Goal: Task Accomplishment & Management: Use online tool/utility

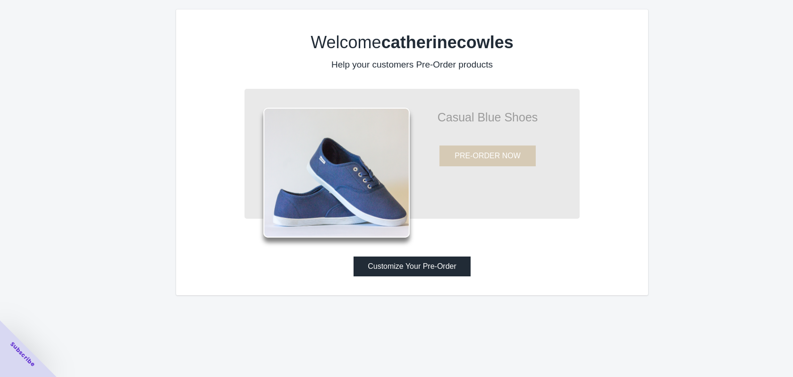
click at [427, 266] on button "Customize Your Pre-Order" at bounding box center [412, 266] width 117 height 20
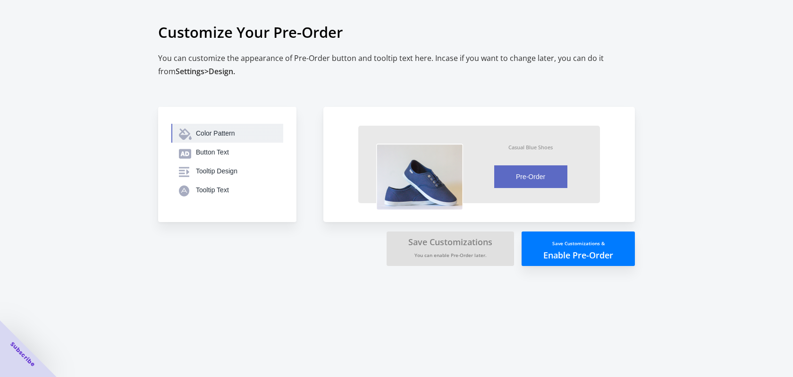
click at [234, 133] on div "Color Pattern" at bounding box center [236, 132] width 80 height 9
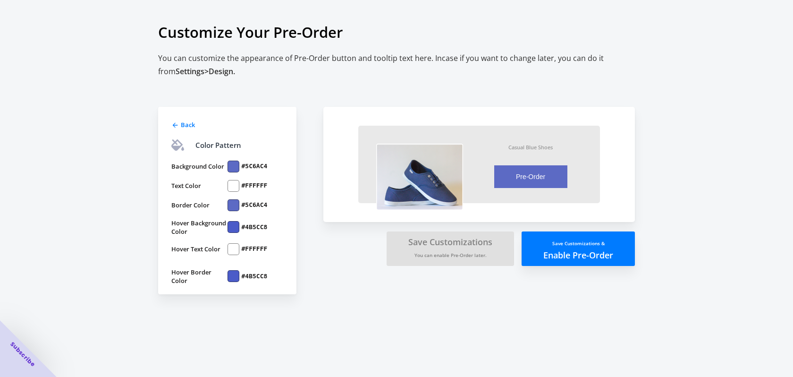
click at [233, 165] on div at bounding box center [234, 167] width 12 height 12
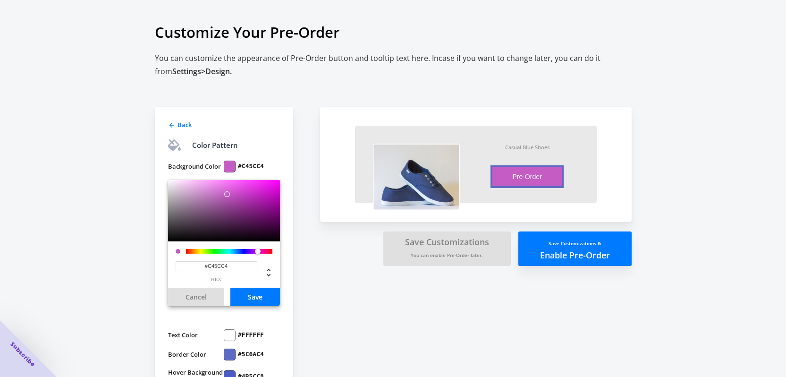
drag, startPoint x: 239, startPoint y: 251, endPoint x: 258, endPoint y: 250, distance: 18.9
click at [258, 250] on div at bounding box center [258, 251] width 6 height 6
click at [195, 184] on div at bounding box center [224, 210] width 112 height 61
click at [251, 143] on div "Color Pattern" at bounding box center [224, 144] width 112 height 11
click at [233, 267] on input "#EFB5EF" at bounding box center [217, 266] width 82 height 10
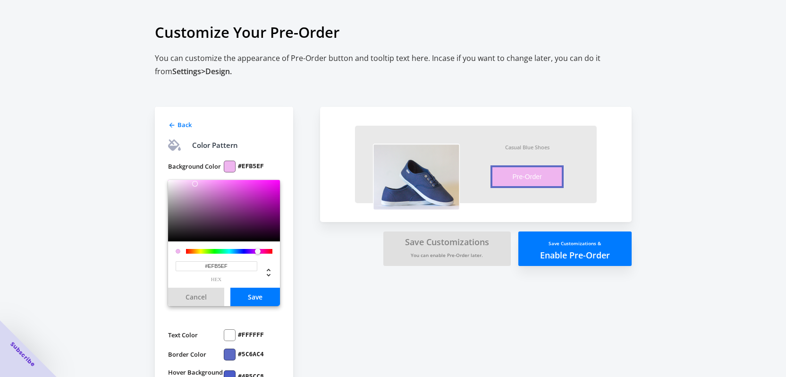
click at [233, 267] on input "#EFB5EF" at bounding box center [217, 266] width 82 height 10
type input "#FCC8FC"
click at [191, 180] on div at bounding box center [191, 181] width 6 height 6
click at [250, 299] on button "Save" at bounding box center [255, 297] width 50 height 18
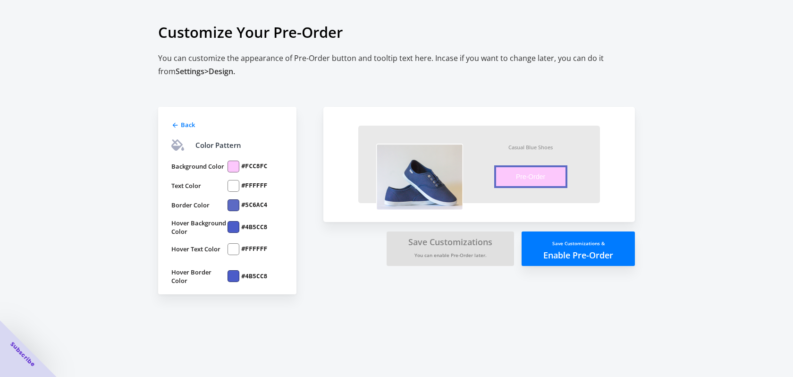
click at [234, 205] on div at bounding box center [234, 205] width 12 height 12
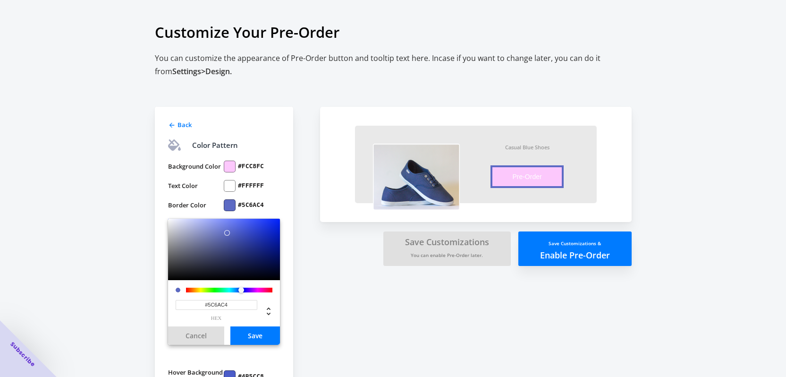
click at [221, 306] on input "#5C6AC4" at bounding box center [217, 305] width 82 height 10
paste input "EFB5EF"
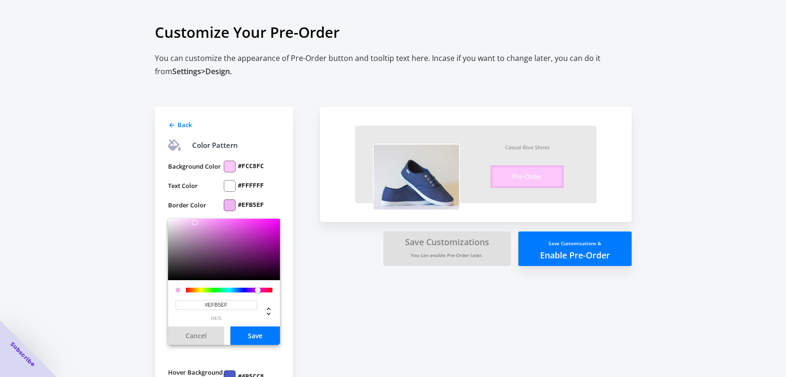
type input "#EFB5EF"
click at [252, 334] on button "Save" at bounding box center [255, 335] width 50 height 18
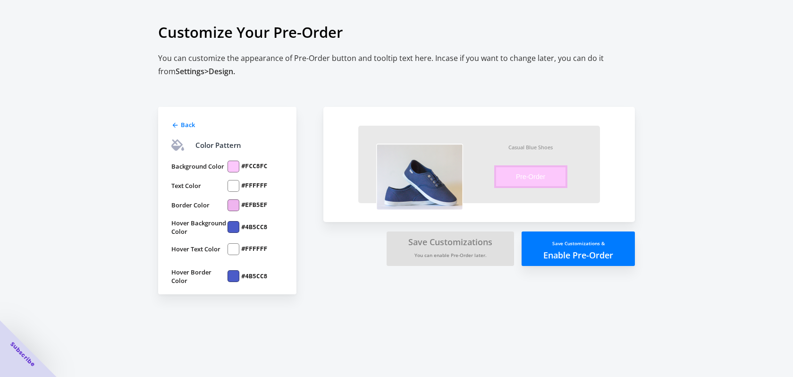
click at [232, 229] on div at bounding box center [234, 227] width 12 height 12
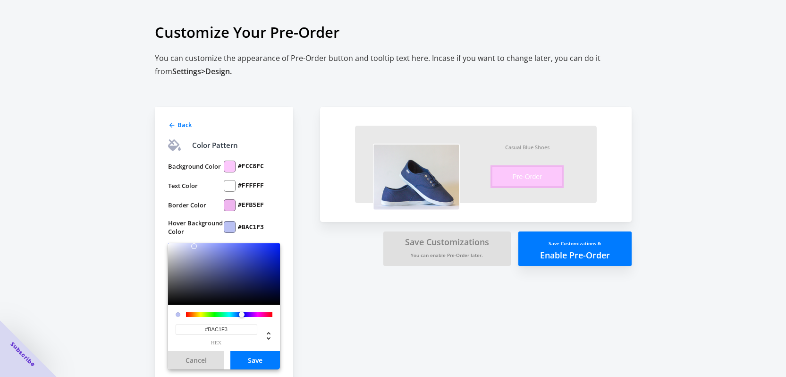
click at [194, 246] on div at bounding box center [224, 273] width 112 height 61
drag, startPoint x: 186, startPoint y: 248, endPoint x: 191, endPoint y: 260, distance: 12.7
click at [191, 260] on div at bounding box center [224, 273] width 112 height 61
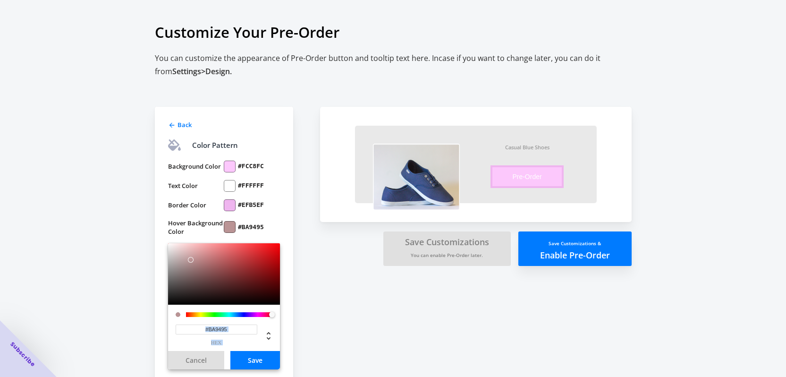
drag, startPoint x: 242, startPoint y: 313, endPoint x: 283, endPoint y: 317, distance: 41.3
click at [283, 317] on div "Back Color Pattern Background Color #FCC8FC Text Color #FFFFFF Border Color #EF…" at bounding box center [224, 275] width 138 height 337
click at [186, 245] on div at bounding box center [224, 273] width 112 height 61
type input "#FFE0E0"
drag, startPoint x: 193, startPoint y: 245, endPoint x: 181, endPoint y: 243, distance: 12.0
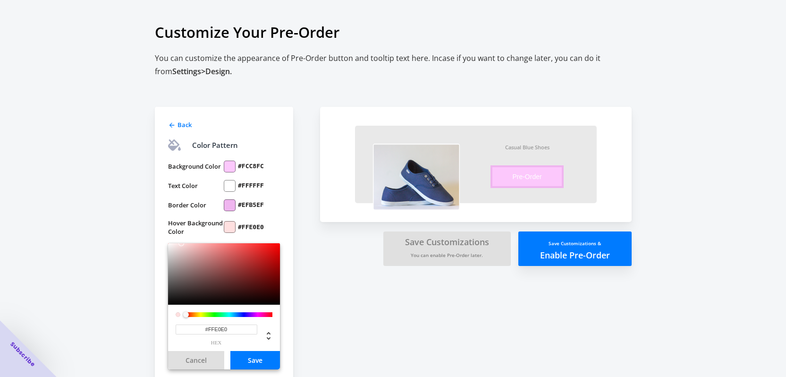
click at [181, 243] on div at bounding box center [224, 273] width 112 height 61
click at [237, 329] on input "#FFE0E0" at bounding box center [217, 329] width 82 height 10
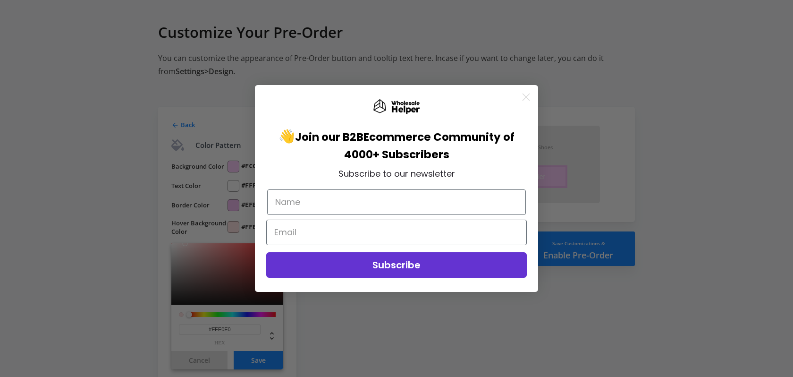
click at [256, 362] on div "Close dialog 👋 Join our B2B Ecommerce Community of 4000+ Subscribers Subscribe …" at bounding box center [396, 188] width 793 height 377
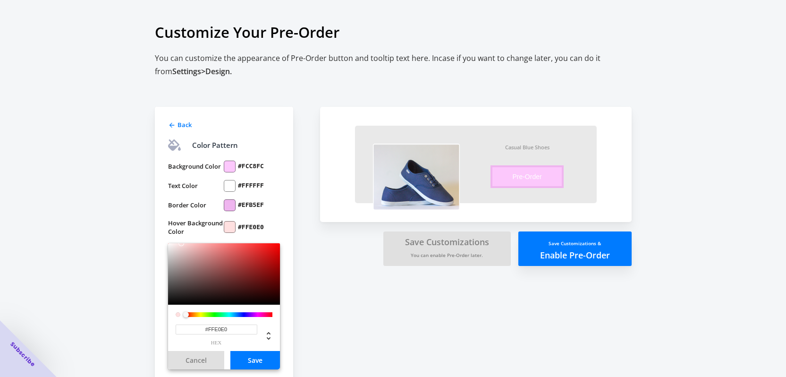
click at [256, 362] on button "Save" at bounding box center [255, 360] width 50 height 18
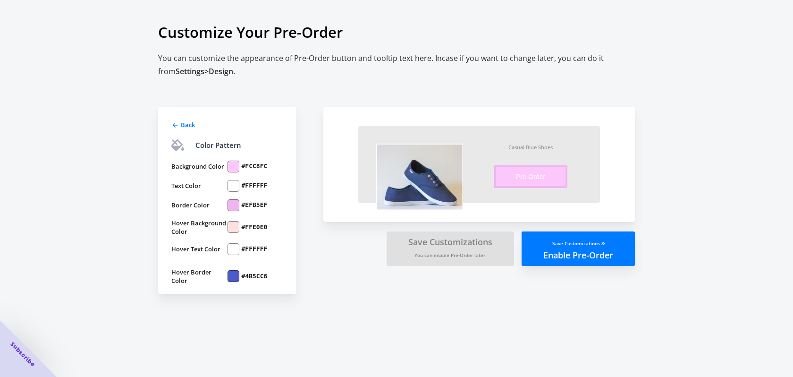
click at [233, 277] on div at bounding box center [234, 276] width 12 height 12
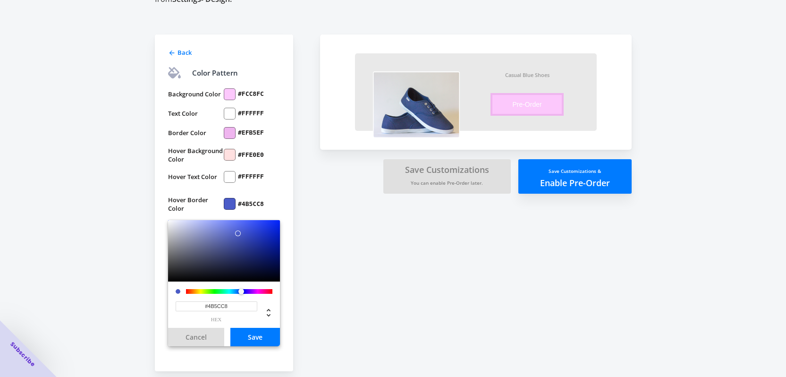
scroll to position [79, 0]
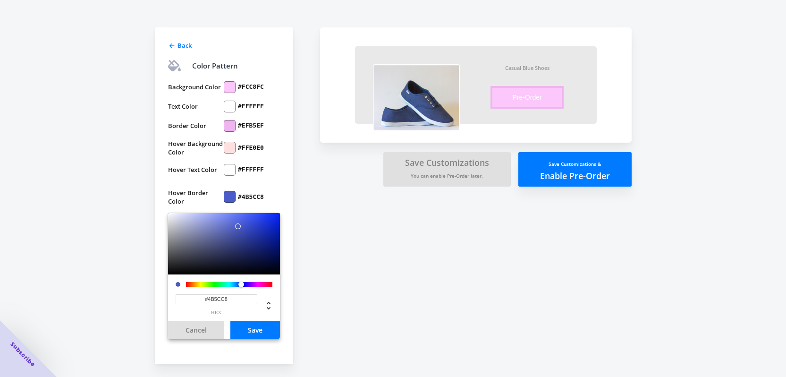
click at [229, 297] on input "#4B5CC8" at bounding box center [217, 299] width 82 height 10
paste input "#FFE0E0"
click at [207, 300] on input "##FFE0E0" at bounding box center [217, 299] width 82 height 10
drag, startPoint x: 235, startPoint y: 299, endPoint x: 178, endPoint y: 296, distance: 57.2
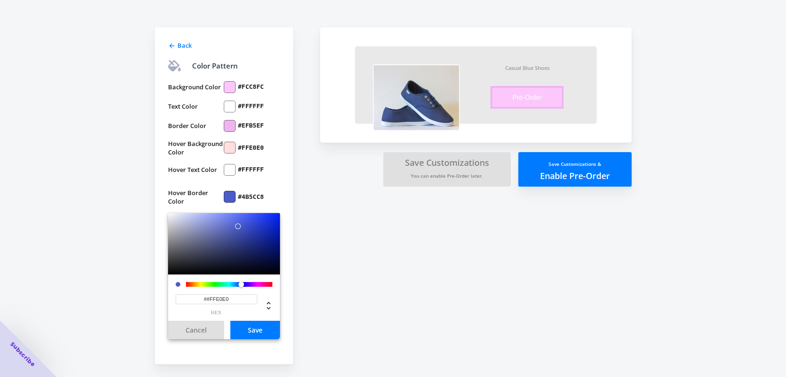
click at [178, 296] on input "##FFE0E0" at bounding box center [217, 299] width 82 height 10
paste input
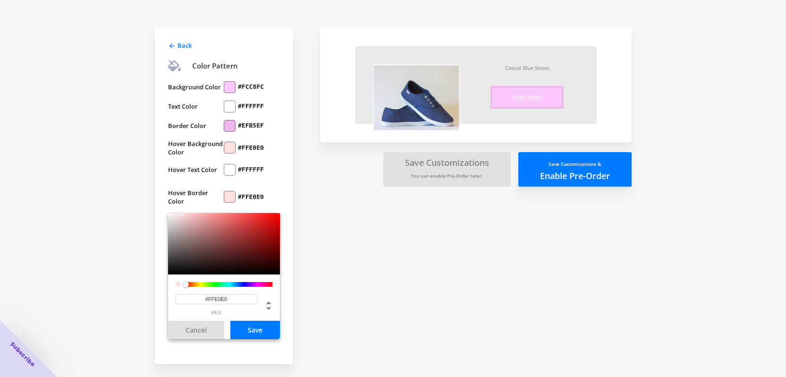
type input "#FFE0E0"
click at [250, 328] on button "Save" at bounding box center [255, 330] width 50 height 18
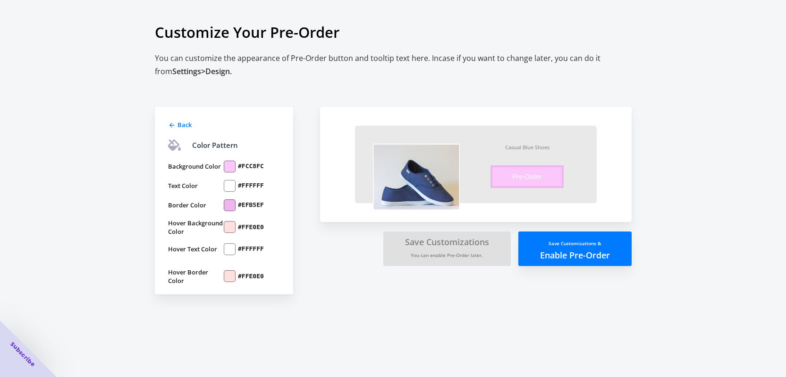
scroll to position [0, 0]
click at [233, 183] on div at bounding box center [234, 186] width 12 height 12
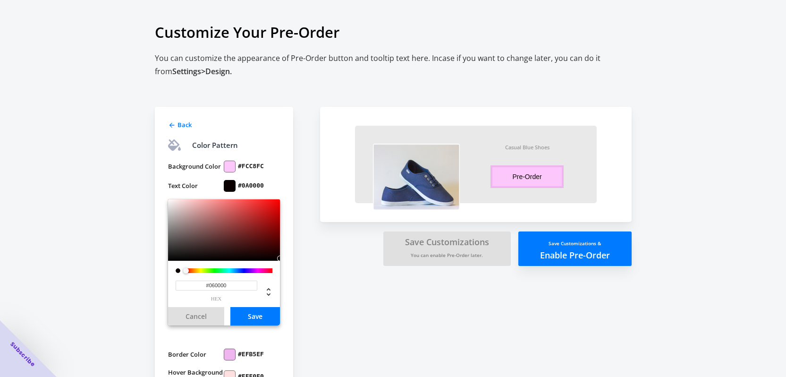
type input "#000000"
drag, startPoint x: 271, startPoint y: 249, endPoint x: 281, endPoint y: 261, distance: 15.7
click at [281, 261] on div "Back Color Pattern Background Color #FCC8FC Text Color #000000 #000000 hex Canc…" at bounding box center [224, 275] width 138 height 337
click at [277, 198] on div "Background Color #FCC8FC Text Color #000000 #000000 hex Cancel Save Border Colo…" at bounding box center [224, 293] width 112 height 281
click at [263, 322] on button "Save" at bounding box center [255, 316] width 50 height 18
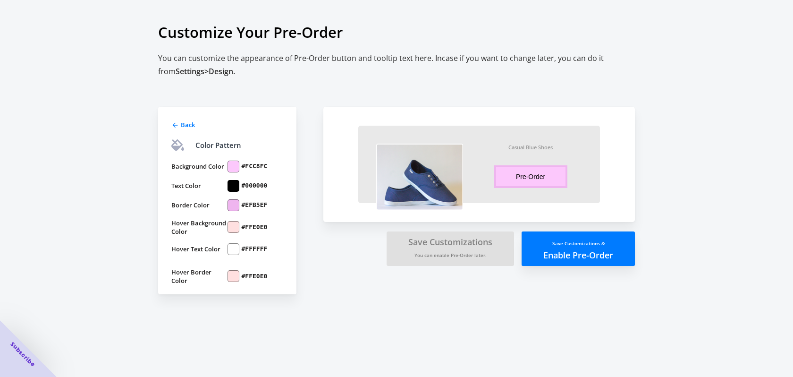
click at [228, 253] on div at bounding box center [234, 249] width 12 height 12
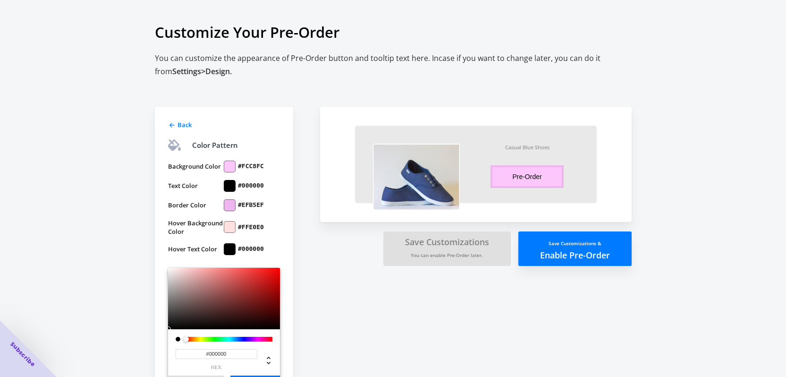
type input "#040000"
drag, startPoint x: 272, startPoint y: 325, endPoint x: 279, endPoint y: 328, distance: 7.6
click at [279, 328] on div at bounding box center [224, 298] width 112 height 61
click at [266, 226] on div "#FFE0E0" at bounding box center [252, 227] width 56 height 17
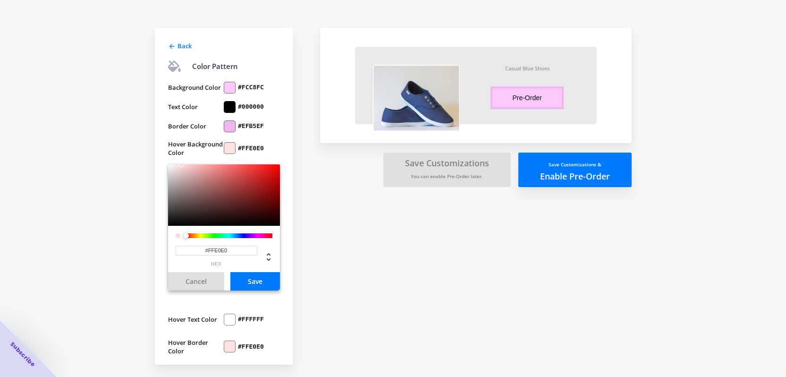
scroll to position [79, 0]
click at [262, 282] on button "Save" at bounding box center [255, 280] width 50 height 18
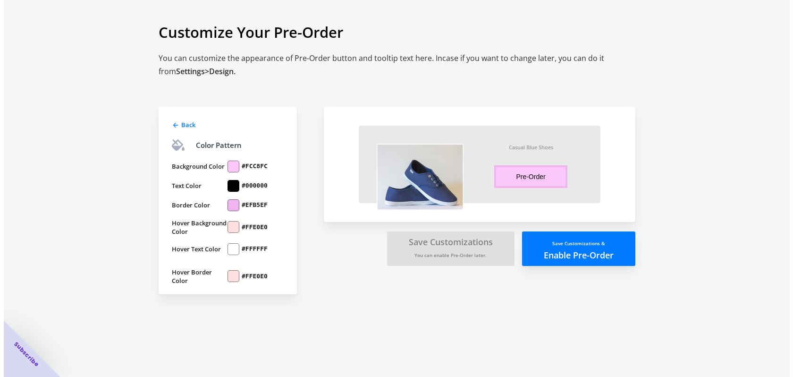
scroll to position [0, 0]
click at [573, 250] on button "Save Customizations & Enable Pre-Order" at bounding box center [578, 248] width 113 height 34
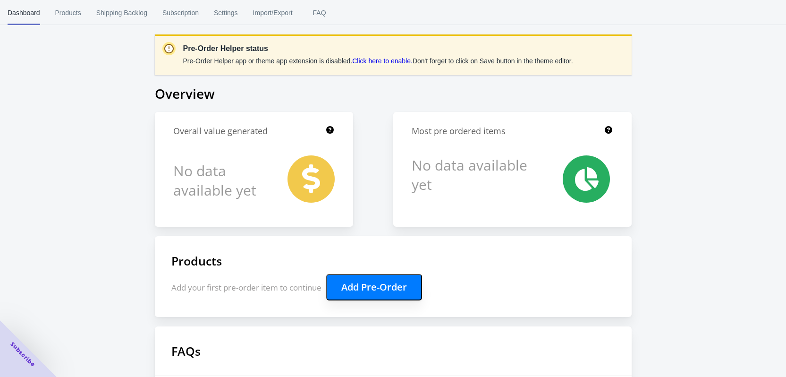
click at [363, 60] on link "Click here to enable." at bounding box center [382, 61] width 60 height 8
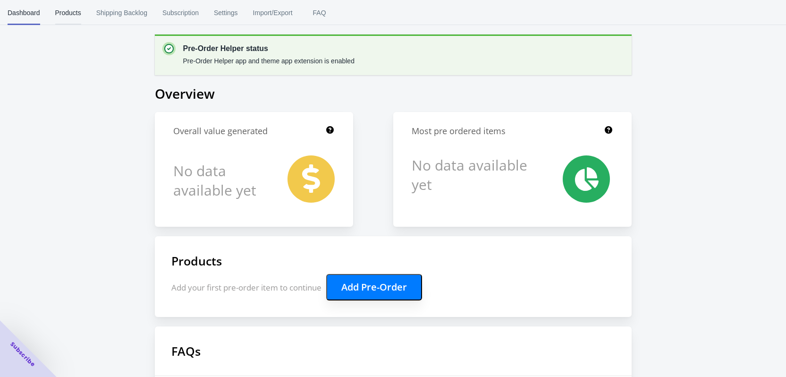
click at [60, 17] on span "Products" at bounding box center [68, 12] width 26 height 25
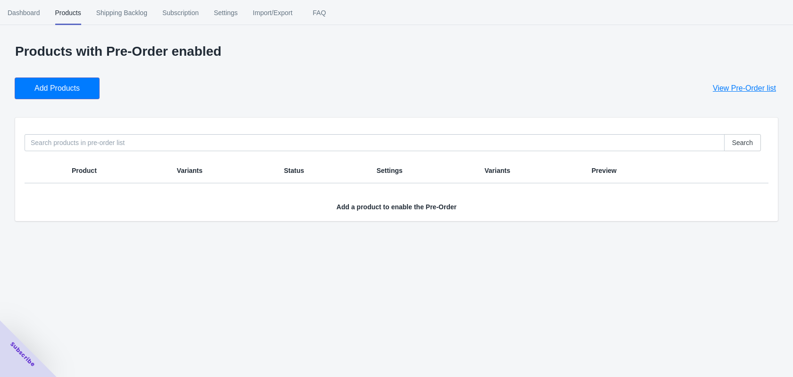
click at [75, 96] on button "Add Products" at bounding box center [57, 88] width 84 height 21
click at [65, 87] on span "Add Products" at bounding box center [56, 88] width 45 height 9
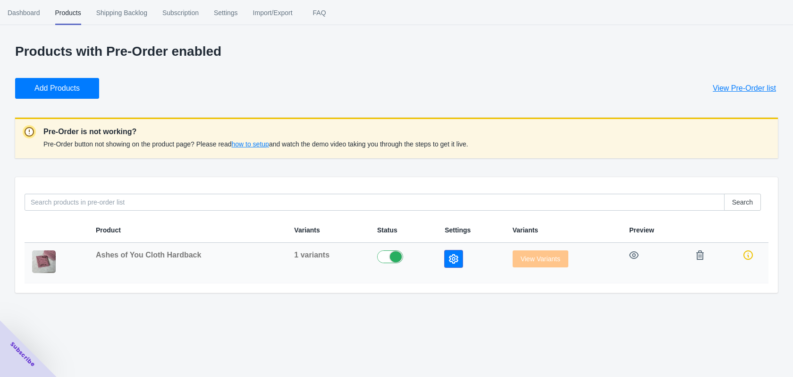
click at [449, 259] on icon "button" at bounding box center [453, 258] width 9 height 9
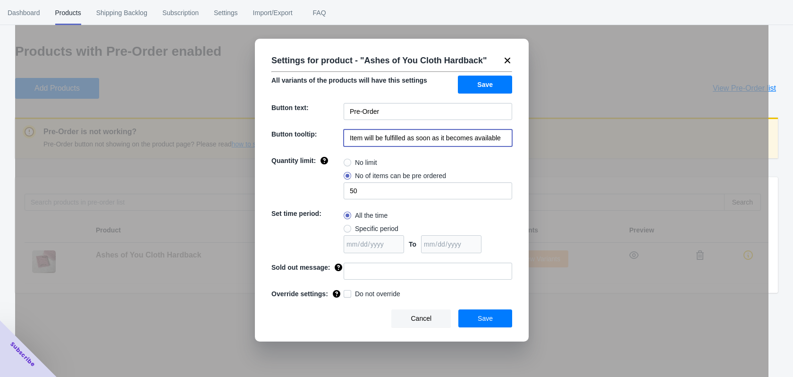
click at [376, 139] on input "Item will be fulfilled as soon as it becomes available" at bounding box center [428, 137] width 169 height 17
click at [398, 115] on input "Pre-Order" at bounding box center [428, 111] width 169 height 17
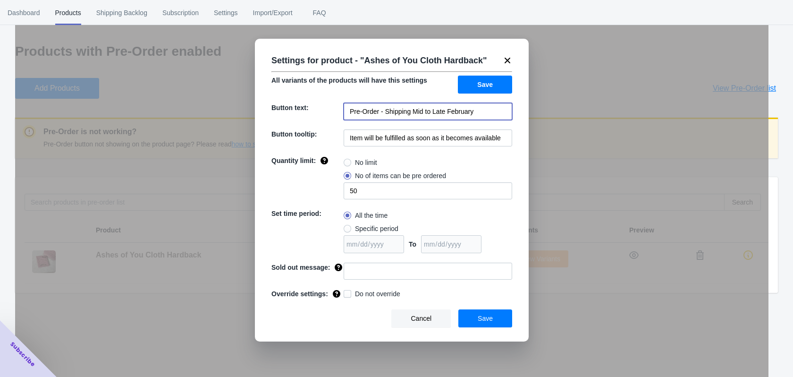
type input "Pre-Order - Shipping Mid to Late February"
click at [389, 139] on input "Item will be fulfilled as soon as it becomes available" at bounding box center [428, 137] width 169 height 17
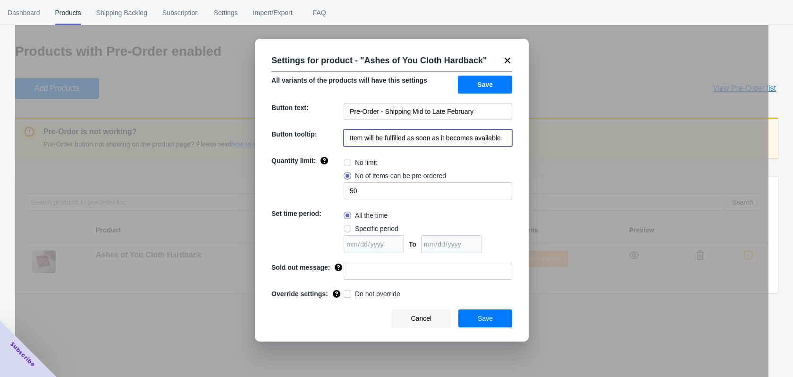
click at [389, 139] on input "Item will be fulfilled as soon as it becomes available" at bounding box center [428, 137] width 169 height 17
type input "Cloth Collection Products Will Ship Mid to Late February"
click at [344, 164] on span at bounding box center [348, 163] width 8 height 8
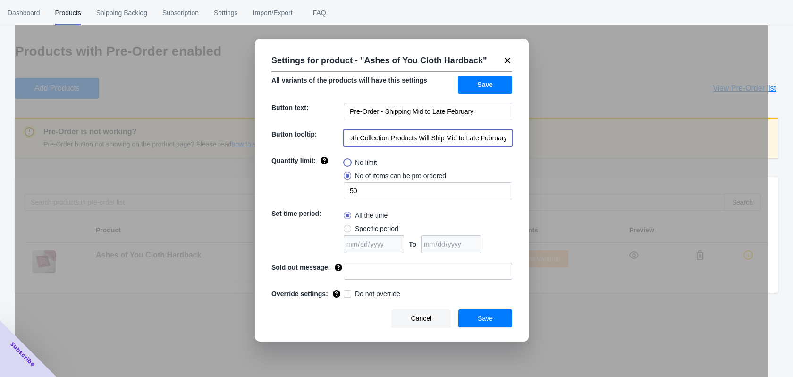
click at [346, 161] on input "No limit" at bounding box center [346, 160] width 0 height 0
radio input "true"
click at [489, 320] on span "Save" at bounding box center [485, 318] width 15 height 8
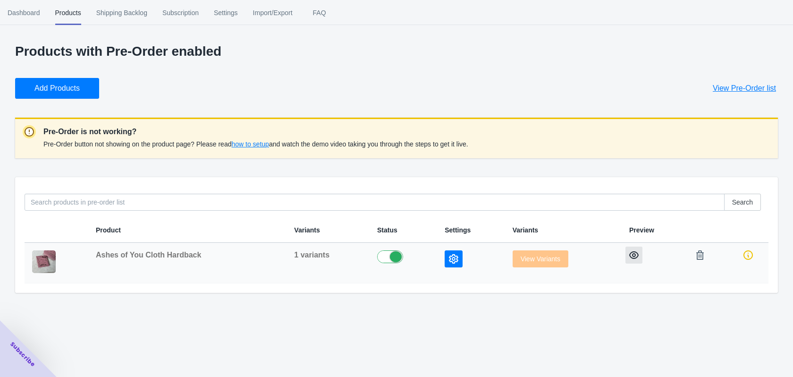
click at [633, 254] on icon "button" at bounding box center [633, 255] width 9 height 8
click at [262, 144] on span "how to setup" at bounding box center [249, 144] width 37 height 8
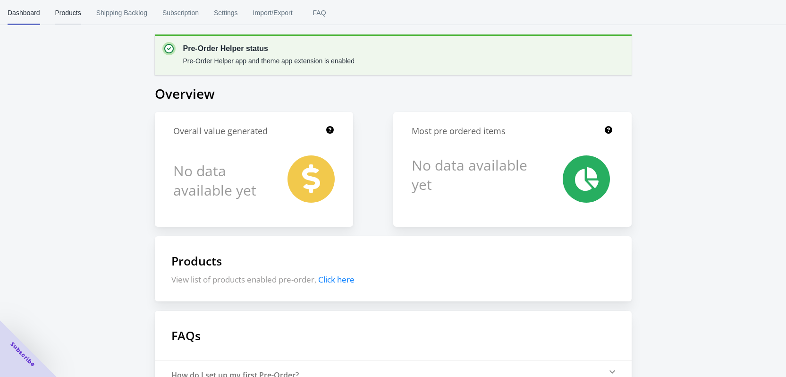
click at [76, 18] on span "Products" at bounding box center [68, 12] width 26 height 25
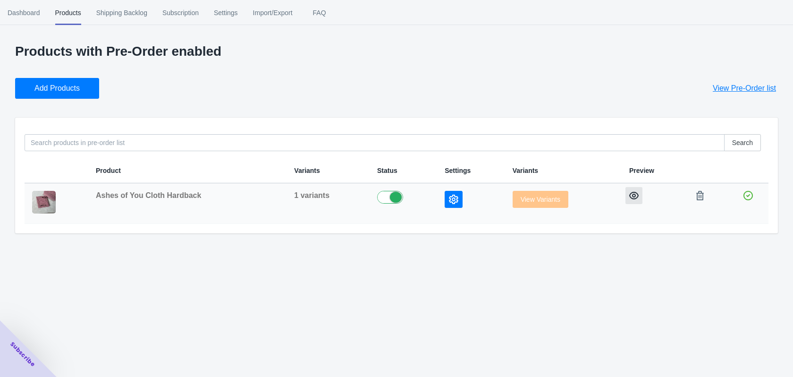
click at [637, 198] on button "button" at bounding box center [634, 195] width 17 height 17
click at [449, 196] on icon "button" at bounding box center [453, 199] width 9 height 9
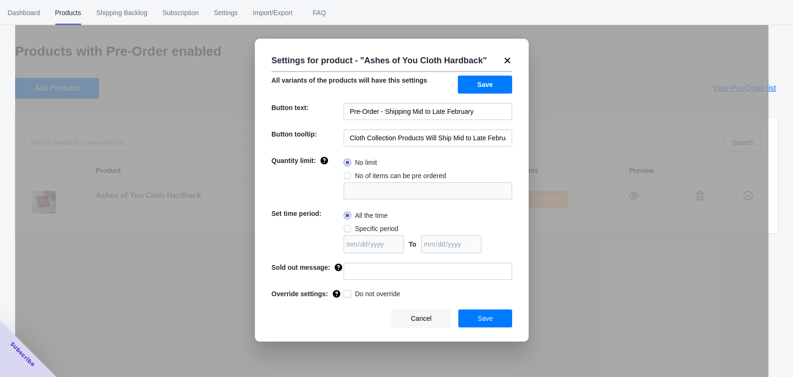
click at [508, 62] on icon at bounding box center [507, 60] width 9 height 9
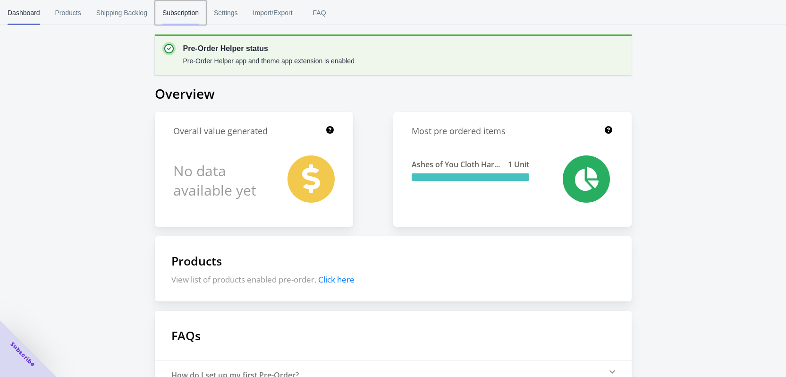
click at [169, 11] on span "Subscription" at bounding box center [180, 12] width 36 height 25
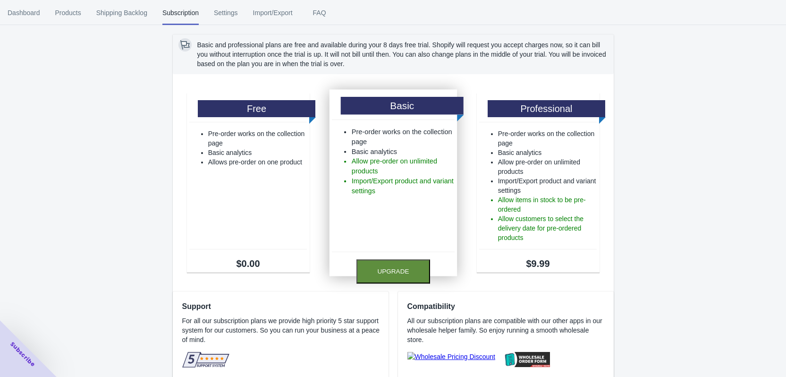
click at [387, 269] on button "Upgrade" at bounding box center [393, 271] width 74 height 24
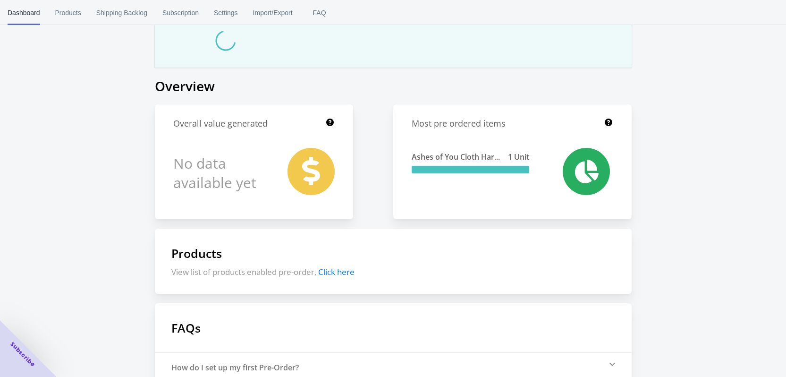
scroll to position [47, 0]
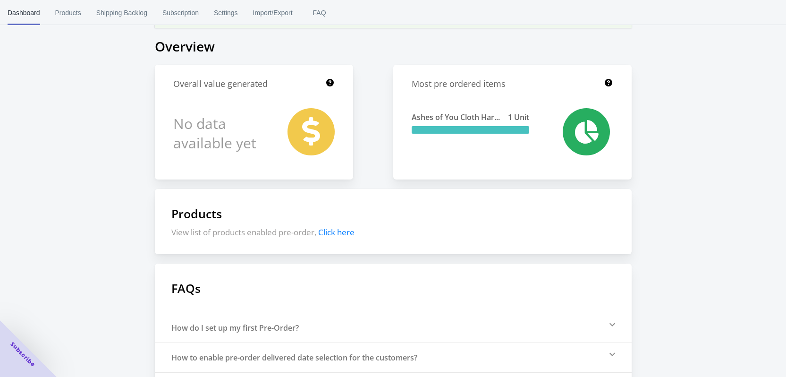
click at [336, 253] on div "Products View list of products enabled pre-order, Click here" at bounding box center [393, 221] width 477 height 65
click at [343, 230] on span "Click here" at bounding box center [336, 232] width 36 height 11
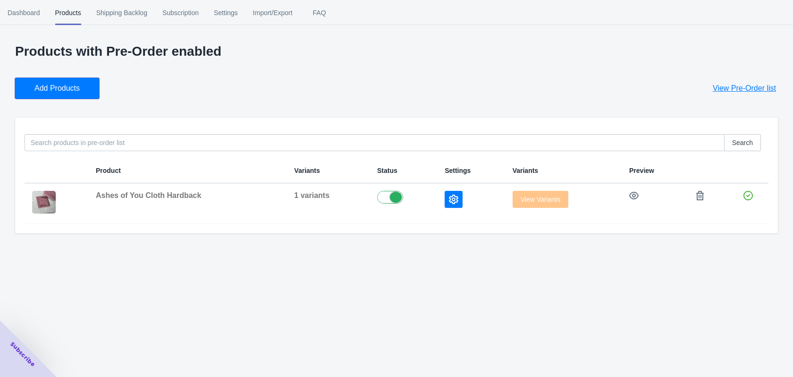
click at [67, 98] on button "Add Products" at bounding box center [57, 88] width 84 height 21
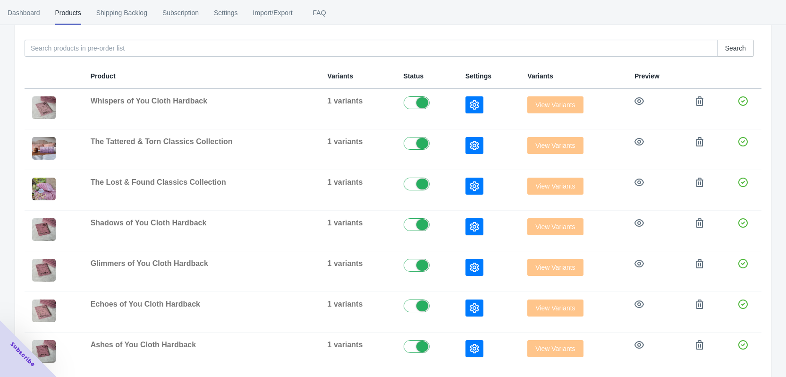
scroll to position [110, 0]
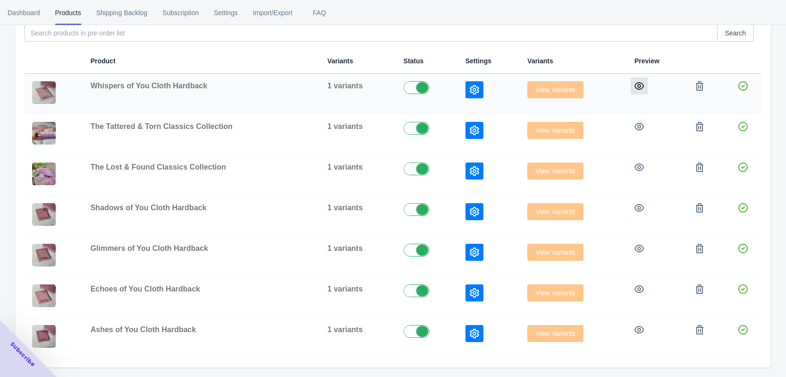
click at [638, 83] on icon "button" at bounding box center [639, 86] width 9 height 8
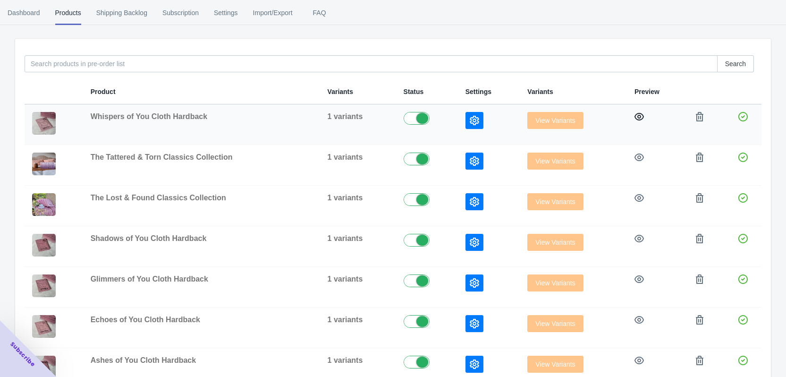
scroll to position [62, 0]
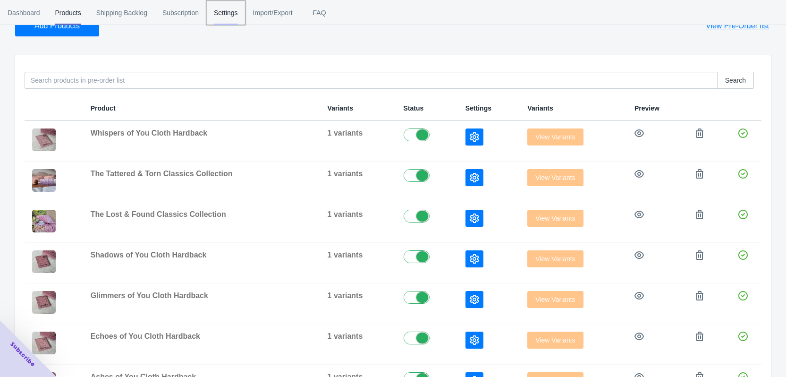
click at [218, 17] on span "Settings" at bounding box center [226, 12] width 24 height 25
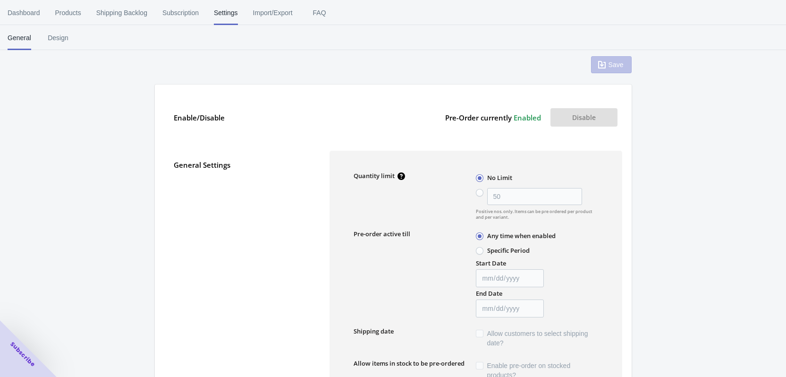
scroll to position [0, 0]
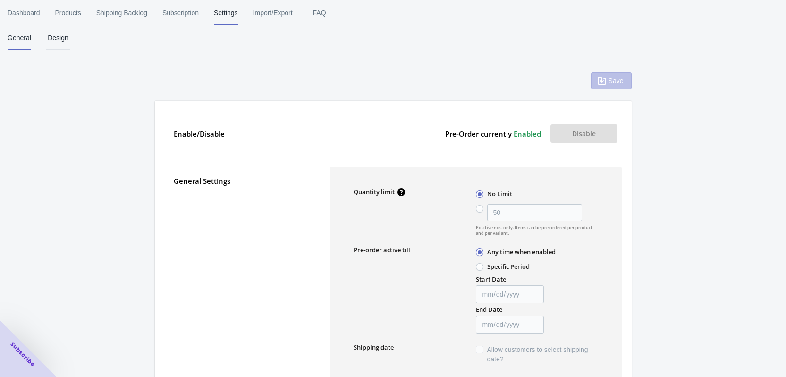
click at [63, 34] on span "Design" at bounding box center [58, 37] width 24 height 25
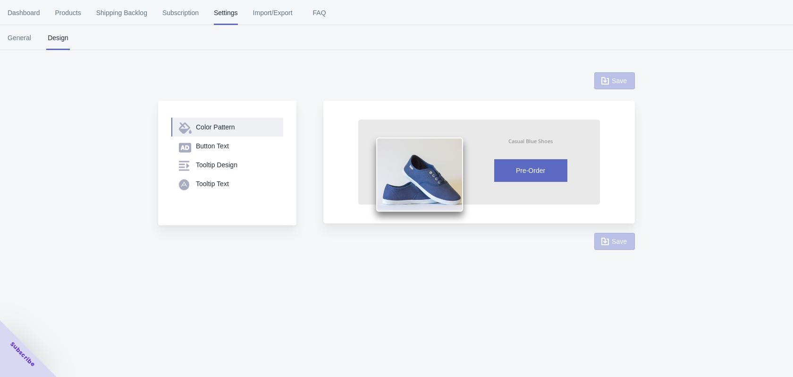
click at [214, 131] on div "Color Pattern" at bounding box center [236, 126] width 80 height 9
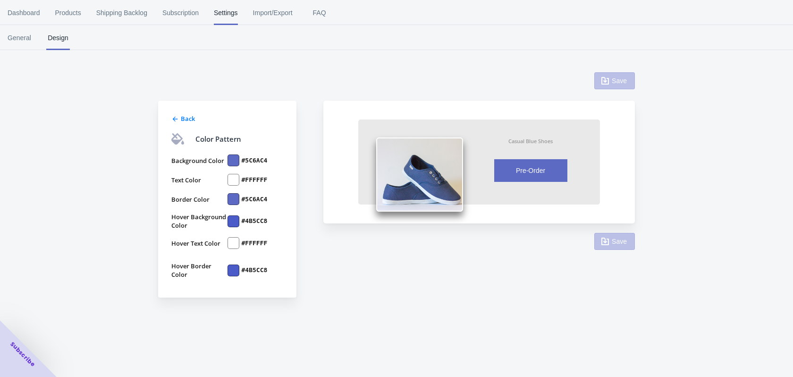
click at [236, 155] on div at bounding box center [234, 160] width 12 height 12
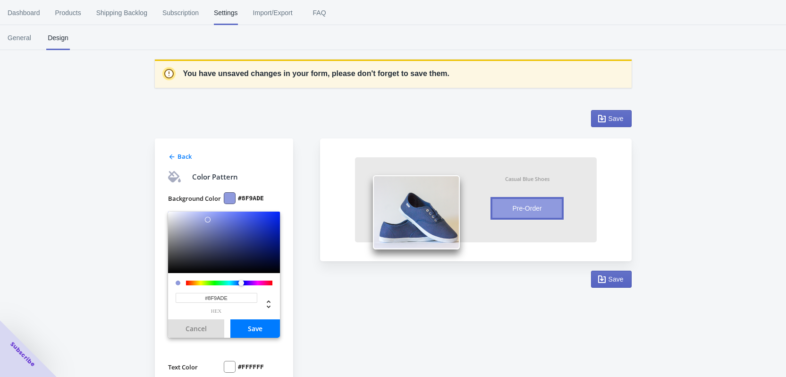
drag, startPoint x: 225, startPoint y: 227, endPoint x: 208, endPoint y: 220, distance: 18.8
click at [208, 220] on div at bounding box center [208, 220] width 6 height 6
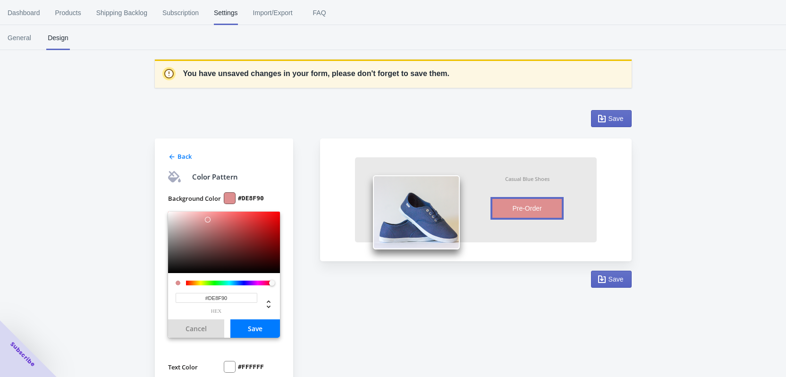
drag, startPoint x: 242, startPoint y: 282, endPoint x: 280, endPoint y: 283, distance: 37.8
click at [280, 283] on div "Back Color Pattern Background Color #DE8F90 #DE8F90 hex Cancel Save Text Color …" at bounding box center [224, 311] width 138 height 346
drag, startPoint x: 208, startPoint y: 218, endPoint x: 201, endPoint y: 235, distance: 18.2
click at [201, 235] on div at bounding box center [201, 235] width 6 height 6
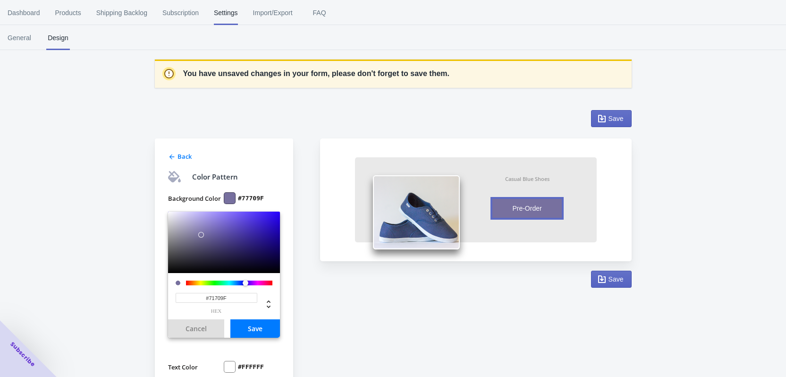
drag, startPoint x: 186, startPoint y: 282, endPoint x: 244, endPoint y: 280, distance: 58.1
click at [244, 280] on div at bounding box center [246, 283] width 6 height 6
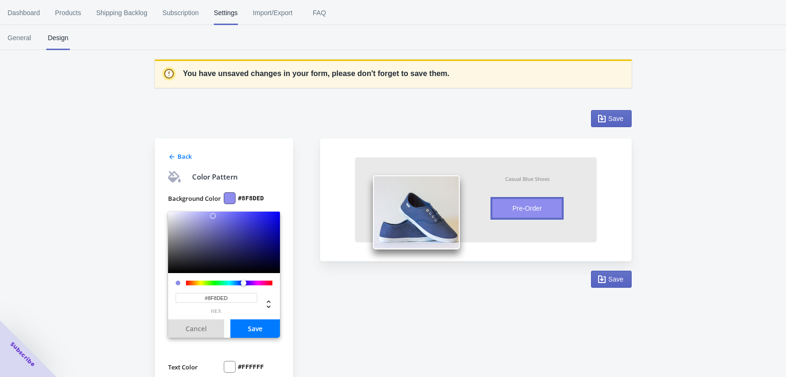
click at [213, 216] on div at bounding box center [224, 242] width 112 height 61
type input "#A09EFF"
drag, startPoint x: 213, startPoint y: 216, endPoint x: 211, endPoint y: 207, distance: 9.0
click at [211, 207] on div "Background Color #A09EFF #A09EFF hex Cancel Save Text Color #FFFFFF Border Colo…" at bounding box center [224, 325] width 112 height 281
click at [238, 300] on input "#A09EFF" at bounding box center [217, 298] width 82 height 10
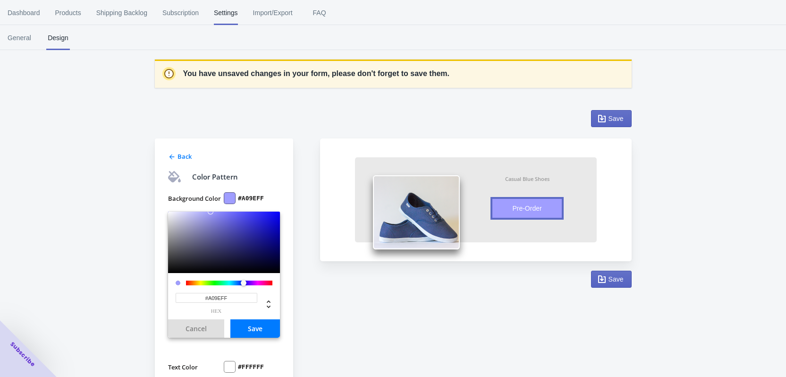
click at [238, 300] on input "#A09EFF" at bounding box center [217, 298] width 82 height 10
click at [271, 331] on button "Save" at bounding box center [255, 328] width 50 height 18
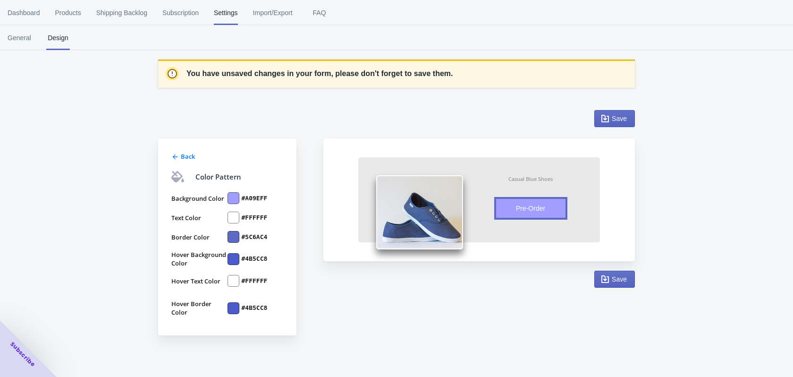
click at [235, 233] on div at bounding box center [234, 237] width 12 height 12
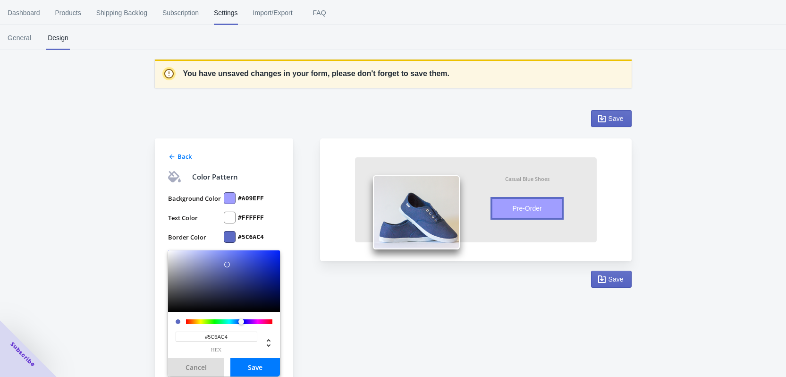
click at [230, 337] on input "#5C6AC4" at bounding box center [217, 336] width 82 height 10
paste input "#A09EFF"
click at [208, 337] on input "##A09EFF" at bounding box center [217, 336] width 82 height 10
click at [240, 334] on input "#A09EFF" at bounding box center [217, 336] width 82 height 10
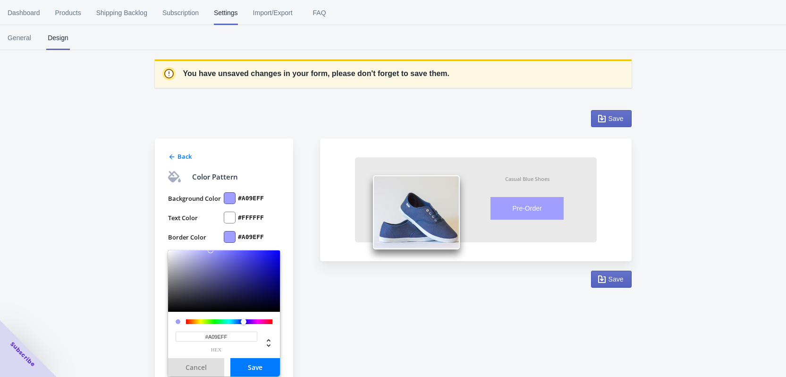
type input "#A09EFF"
click at [251, 368] on button "Save" at bounding box center [255, 367] width 50 height 18
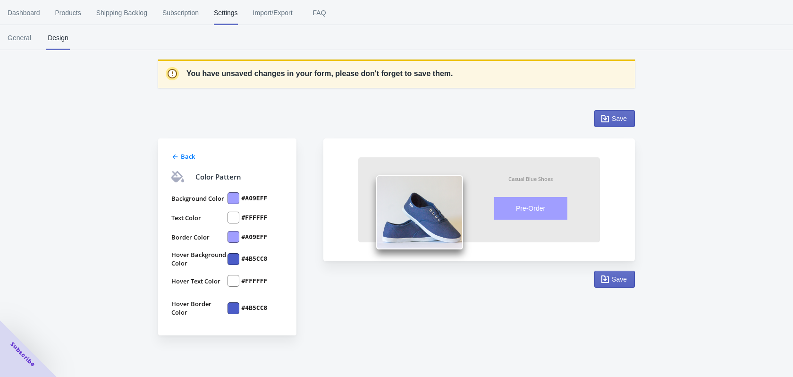
click at [236, 282] on div at bounding box center [234, 281] width 12 height 12
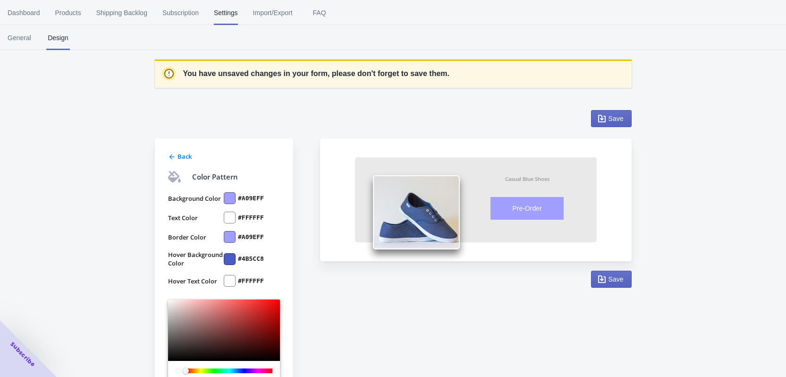
type input "#080000"
drag, startPoint x: 269, startPoint y: 346, endPoint x: 290, endPoint y: 359, distance: 24.8
click at [290, 359] on div "Back Color Pattern Background Color #A09EFF Text Color #FFFFFF Border Color #A0…" at bounding box center [224, 311] width 138 height 346
click at [230, 218] on div at bounding box center [230, 218] width 12 height 12
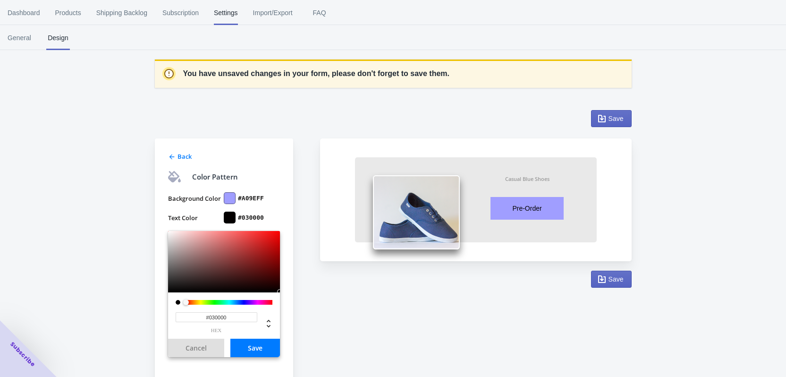
type input "#000000"
drag, startPoint x: 258, startPoint y: 271, endPoint x: 307, endPoint y: 315, distance: 66.2
click at [307, 315] on div "Back Color Pattern Background Color #A09EFF Text Color #000000 #000000 hex Canc…" at bounding box center [233, 297] width 156 height 374
click at [256, 351] on button "Save" at bounding box center [255, 347] width 50 height 18
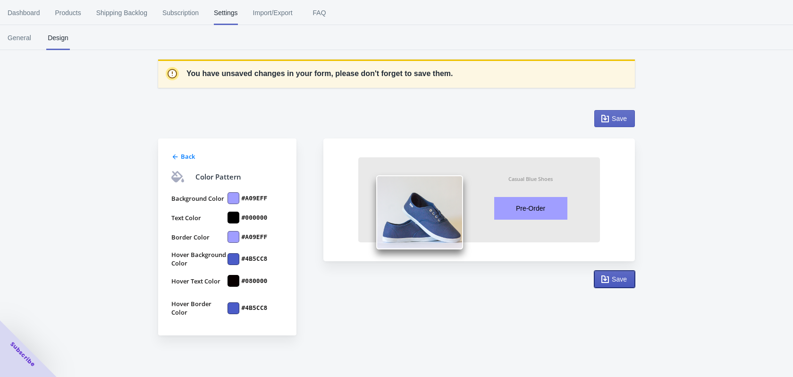
click at [606, 281] on icon "button" at bounding box center [605, 278] width 9 height 9
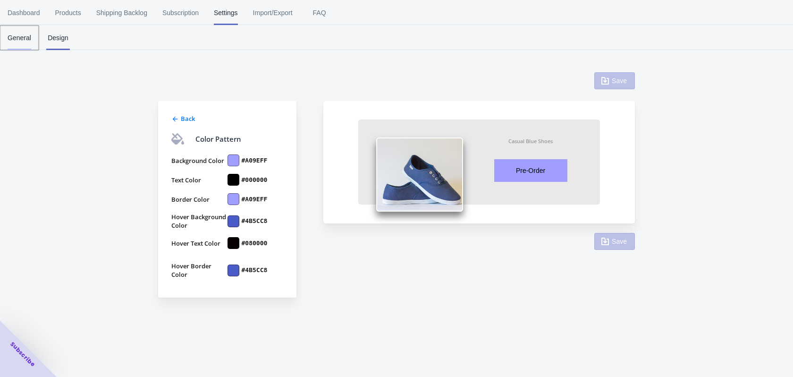
click at [25, 39] on span "General" at bounding box center [20, 37] width 24 height 25
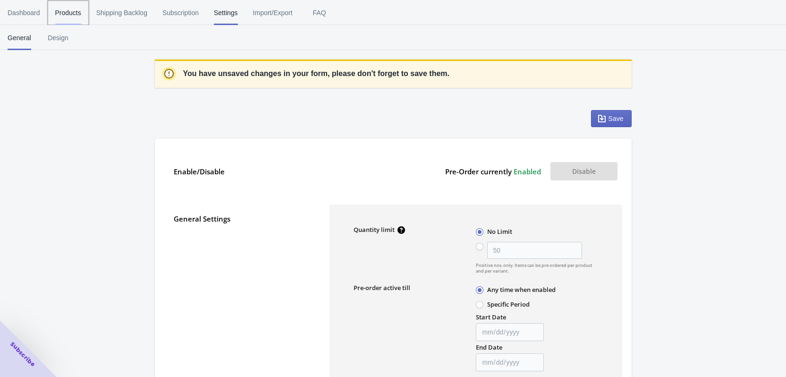
click at [80, 14] on span "Products" at bounding box center [68, 12] width 26 height 25
click at [607, 122] on icon "button" at bounding box center [601, 118] width 9 height 9
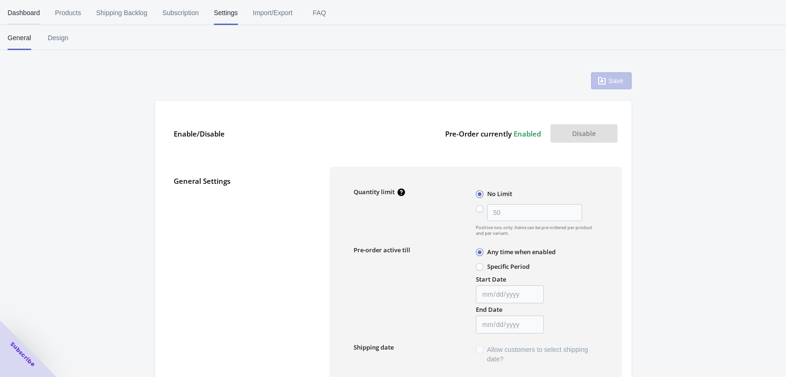
click at [26, 12] on span "Dashboard" at bounding box center [24, 12] width 33 height 25
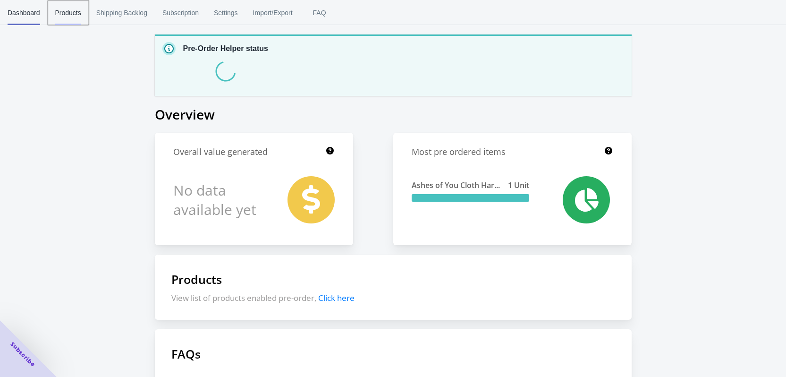
click at [66, 13] on span "Products" at bounding box center [68, 12] width 26 height 25
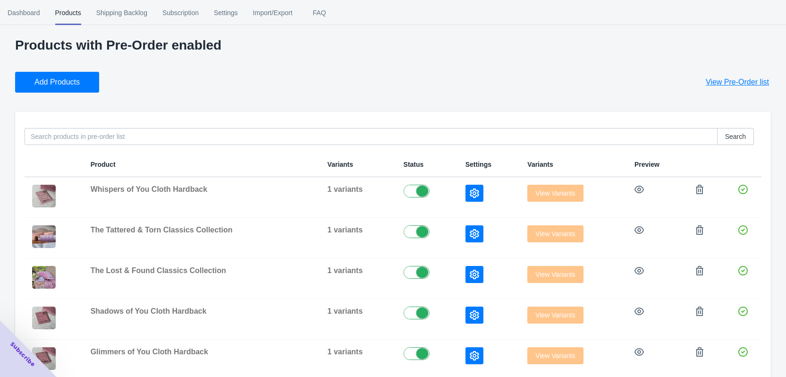
scroll to position [94, 0]
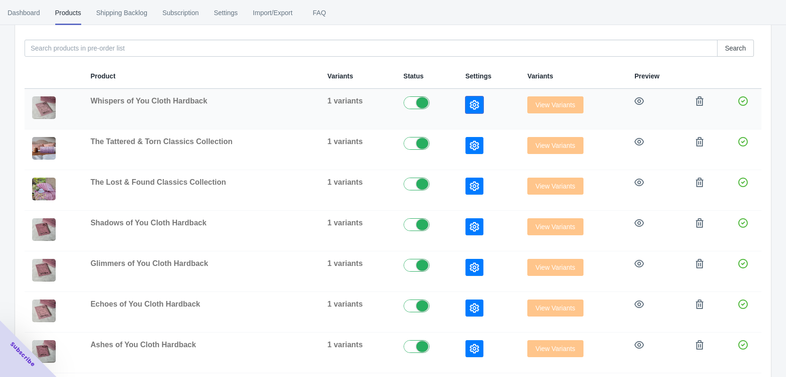
click at [475, 103] on button "button" at bounding box center [474, 104] width 18 height 17
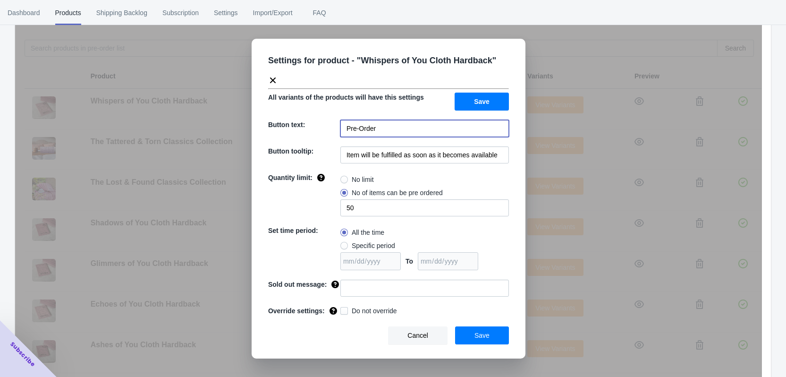
click at [405, 134] on input "Pre-Order" at bounding box center [424, 128] width 169 height 17
type input "Pre-Order - Ships [DATE]"
click at [397, 153] on input "Item will be fulfilled as soon as it becomes available" at bounding box center [424, 154] width 169 height 17
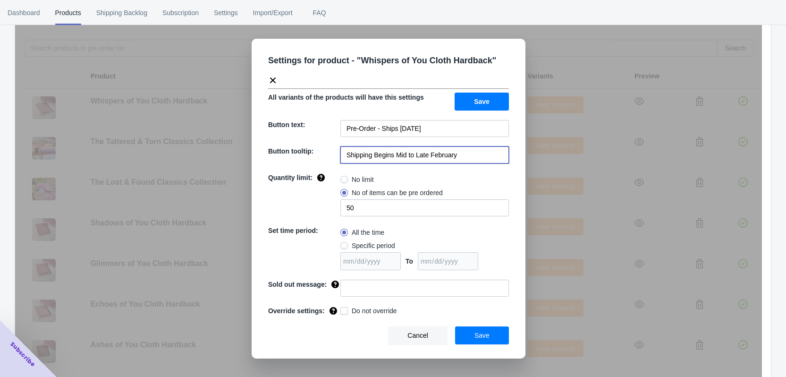
type input "Shipping Begins Mid to Late February"
click at [347, 179] on span at bounding box center [344, 180] width 8 height 8
click at [343, 178] on input "No limit" at bounding box center [343, 177] width 0 height 0
radio input "true"
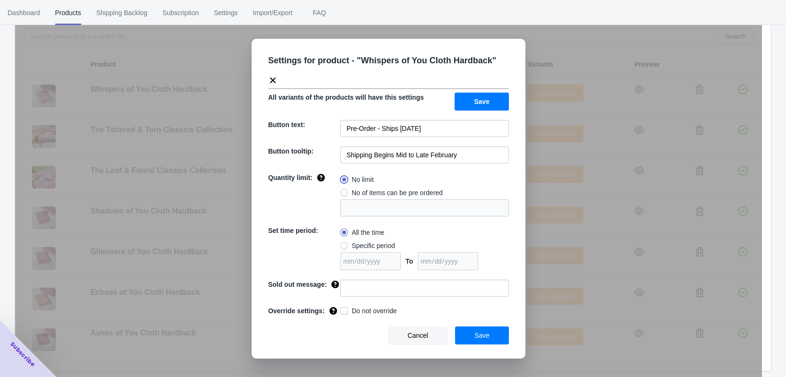
scroll to position [110, 0]
click at [482, 128] on input "Pre-Order - Ships [DATE]" at bounding box center [424, 128] width 169 height 17
click at [403, 152] on input "Shipping Begins Mid to Late February" at bounding box center [424, 154] width 169 height 17
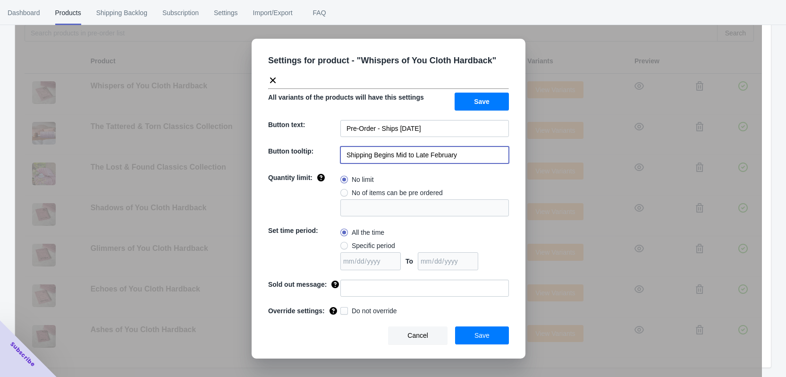
click at [403, 152] on input "Shipping Begins Mid to Late February" at bounding box center [424, 154] width 169 height 17
click at [481, 155] on input "Shipping Begins Mid to Late February" at bounding box center [424, 154] width 169 height 17
type input "Shipping Begins Mid to Late [DATE]"
click at [496, 338] on button "Save" at bounding box center [482, 335] width 54 height 18
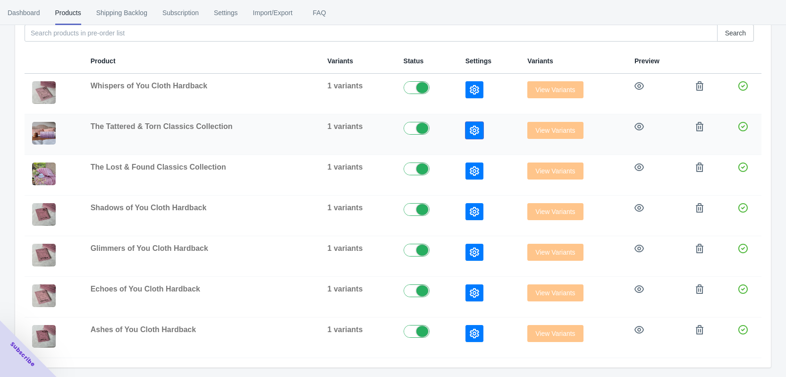
click at [474, 135] on button "button" at bounding box center [474, 130] width 18 height 17
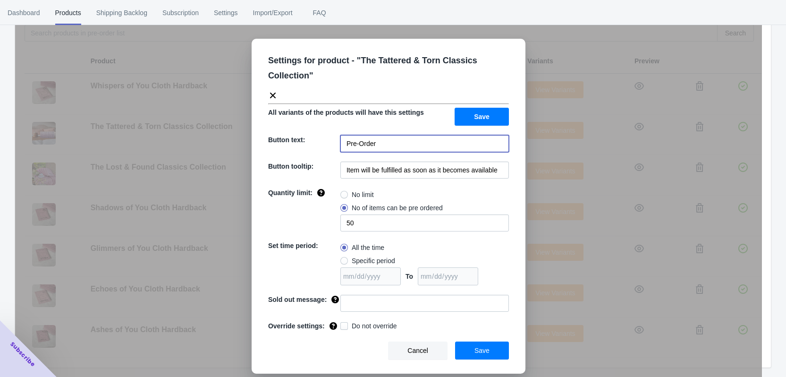
click at [406, 147] on input "Pre-Order" at bounding box center [424, 143] width 169 height 17
paste input "- Ships [DATE]"
type input "Pre-Order - Ships [DATE]"
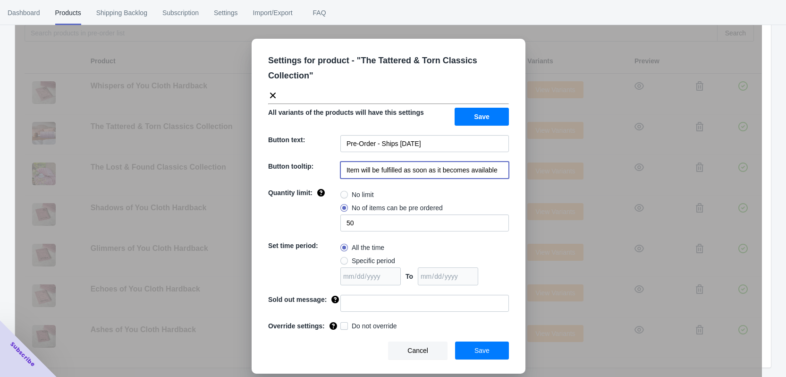
click at [434, 169] on input "Item will be fulfilled as soon as it becomes available" at bounding box center [424, 169] width 169 height 17
paste input "Shipping Begins Mid to Late February"
type input "Shipping Begins Mid to Late February"
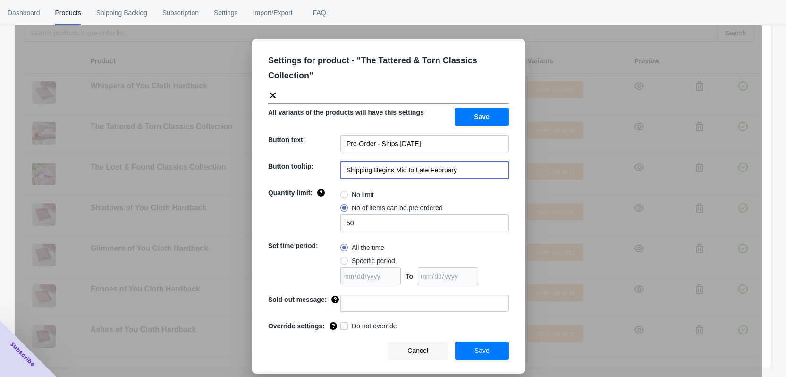
click at [347, 194] on span at bounding box center [344, 195] width 8 height 8
click at [343, 193] on input "No limit" at bounding box center [343, 192] width 0 height 0
radio input "true"
click at [483, 355] on button "Save" at bounding box center [482, 350] width 54 height 18
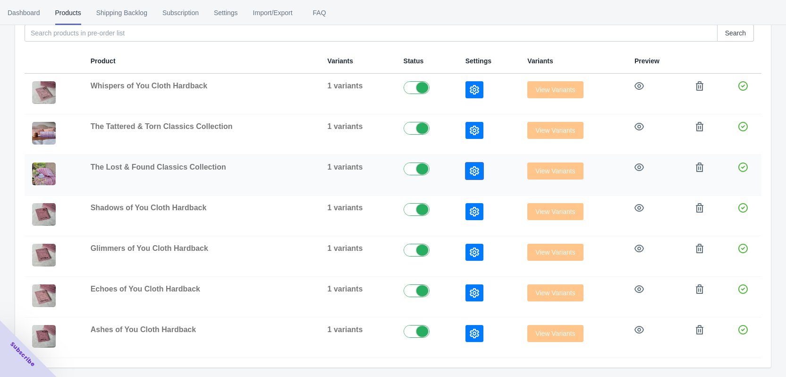
click at [472, 170] on icon "button" at bounding box center [474, 170] width 9 height 9
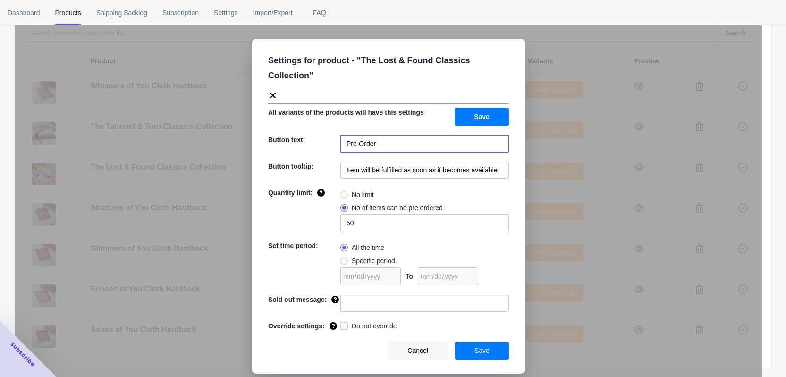
click at [384, 135] on input "Pre-Order" at bounding box center [424, 143] width 169 height 17
paste input "- Ships [DATE]"
type input "Pre-Order - Ships [DATE]"
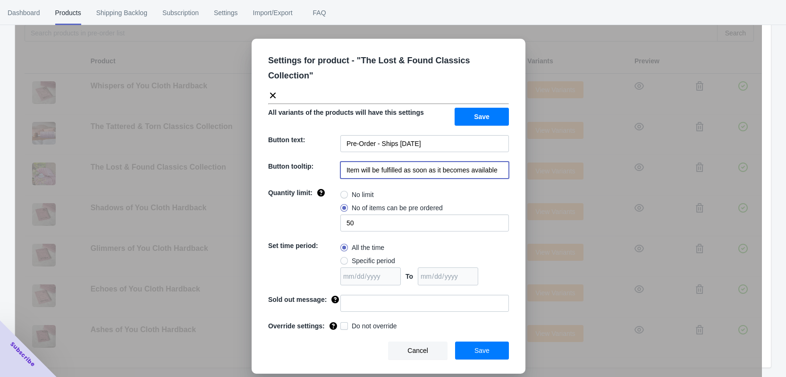
click at [425, 161] on input "Item will be fulfilled as soon as it becomes available" at bounding box center [424, 169] width 169 height 17
paste input "Shipping Begins Mid to Late February"
type input "Shipping Begins Mid to Late February"
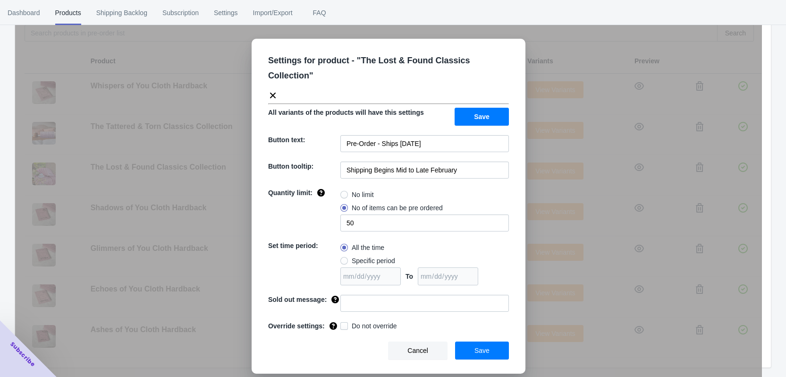
click at [344, 191] on span at bounding box center [344, 195] width 8 height 8
click at [343, 192] on input "No limit" at bounding box center [343, 192] width 0 height 0
radio input "true"
click at [484, 347] on span "Save" at bounding box center [481, 351] width 15 height 8
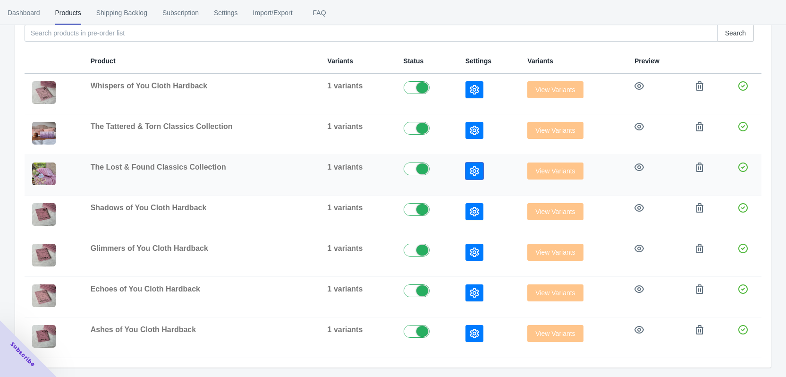
click at [470, 170] on icon "button" at bounding box center [474, 170] width 9 height 9
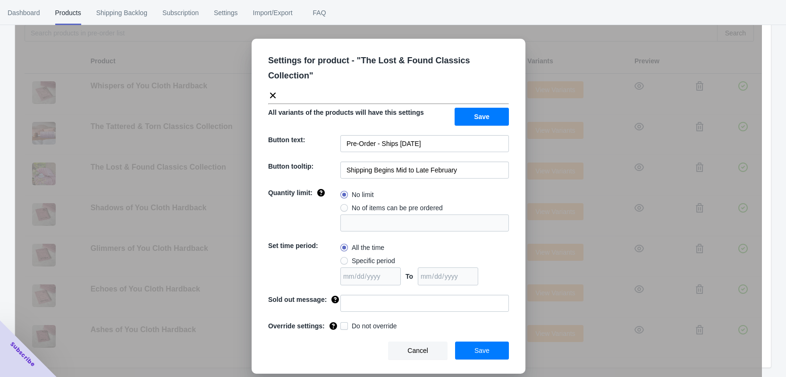
click at [471, 108] on button "Save" at bounding box center [482, 117] width 54 height 18
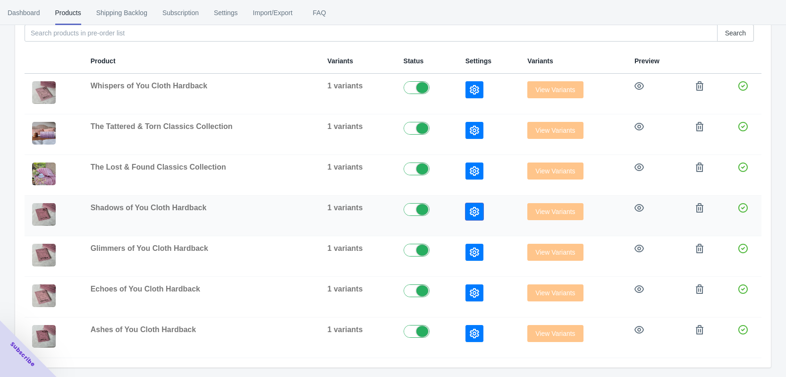
click at [470, 205] on button "button" at bounding box center [474, 211] width 18 height 17
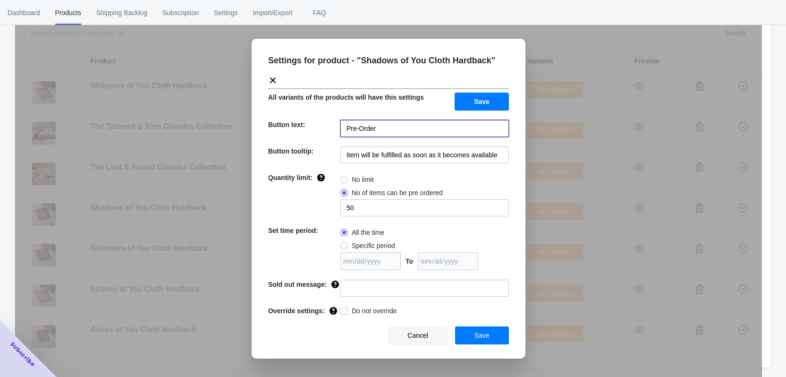
click at [395, 122] on input "Pre-Order" at bounding box center [424, 128] width 169 height 17
click at [395, 124] on input "Pre-Order" at bounding box center [424, 128] width 169 height 17
paste input "Pre-Order - Ships [DATE]"
paste input
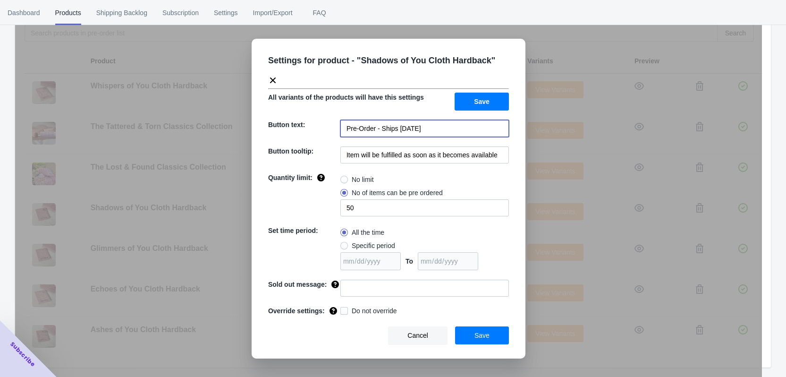
type input "Pre-Order - Ships [DATE]"
click at [385, 151] on input "Item will be fulfilled as soon as it becomes available" at bounding box center [424, 154] width 169 height 17
paste input "Shipping Begins Mid to Late February"
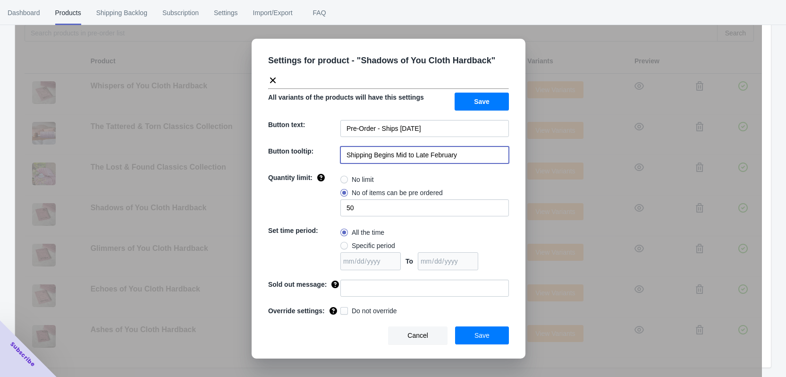
type input "Shipping Begins Mid to Late February"
click at [345, 179] on span at bounding box center [344, 180] width 8 height 8
click at [343, 178] on input "No limit" at bounding box center [343, 177] width 0 height 0
radio input "true"
click at [486, 337] on span "Save" at bounding box center [481, 335] width 15 height 8
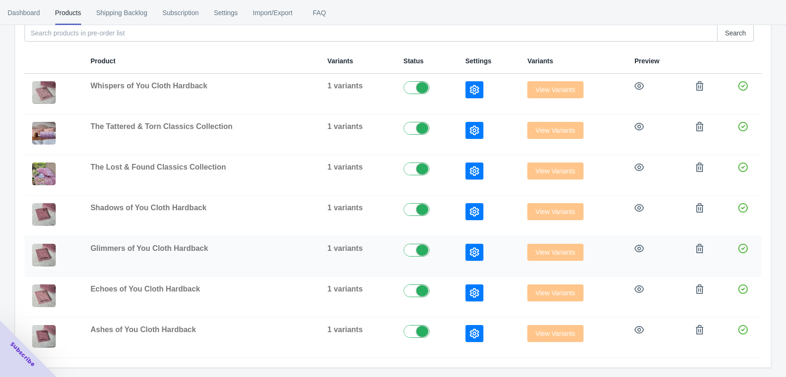
click at [465, 250] on button "button" at bounding box center [474, 252] width 18 height 17
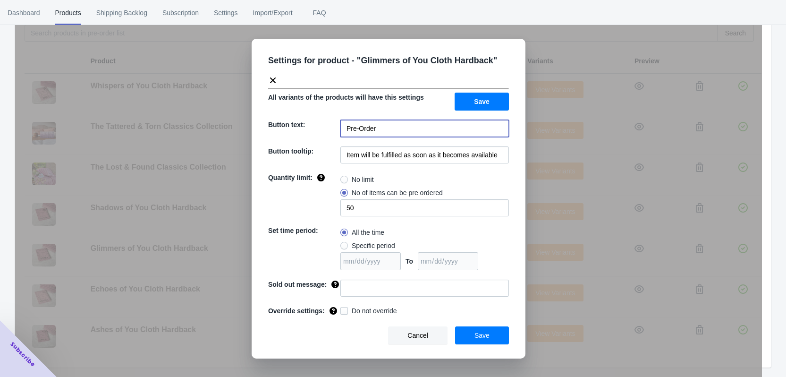
click at [392, 123] on input "Pre-Order" at bounding box center [424, 128] width 169 height 17
paste input "- Ships [DATE]"
type input "Pre-Order - Ships [DATE]"
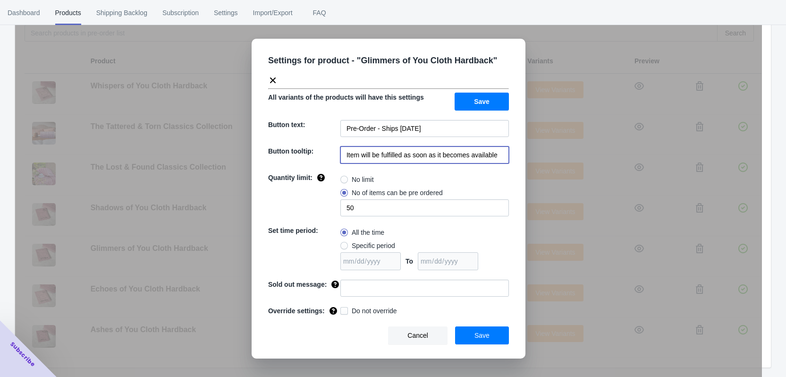
click at [419, 157] on input "Item will be fulfilled as soon as it becomes available" at bounding box center [424, 154] width 169 height 17
paste input "Shipping Begins Mid to Late February"
type input "Shipping Begins Mid to Late February"
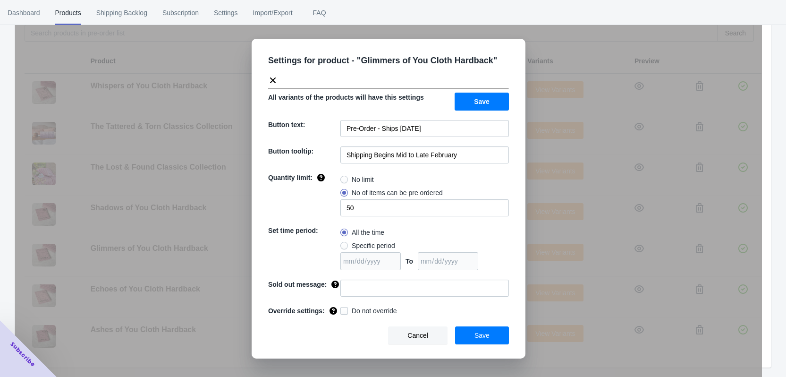
click at [347, 180] on span at bounding box center [344, 180] width 8 height 8
click at [343, 178] on input "No limit" at bounding box center [343, 177] width 0 height 0
radio input "true"
click at [486, 338] on span "Save" at bounding box center [481, 335] width 15 height 8
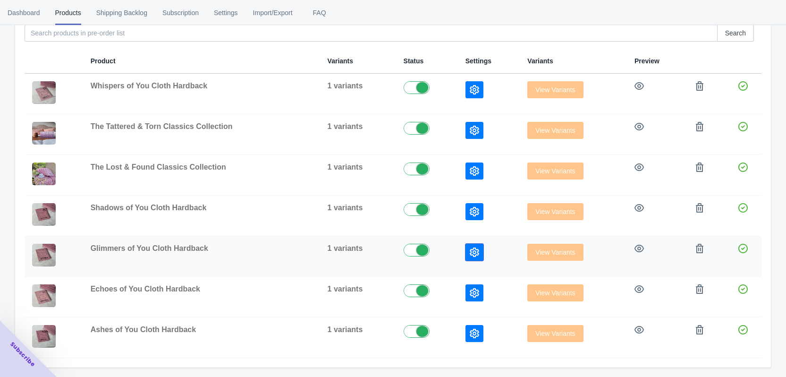
click at [473, 254] on icon "button" at bounding box center [474, 251] width 9 height 9
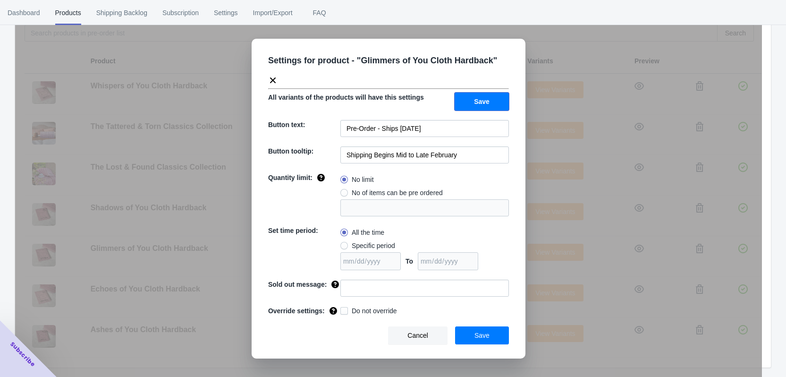
click at [483, 99] on span "Save" at bounding box center [482, 102] width 16 height 8
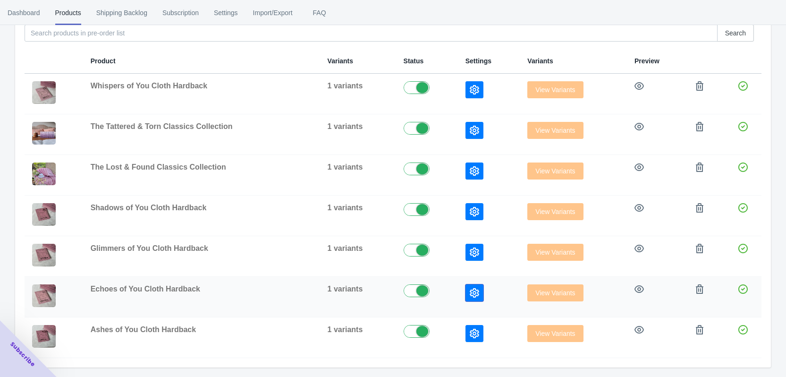
click at [473, 295] on icon "button" at bounding box center [474, 292] width 9 height 9
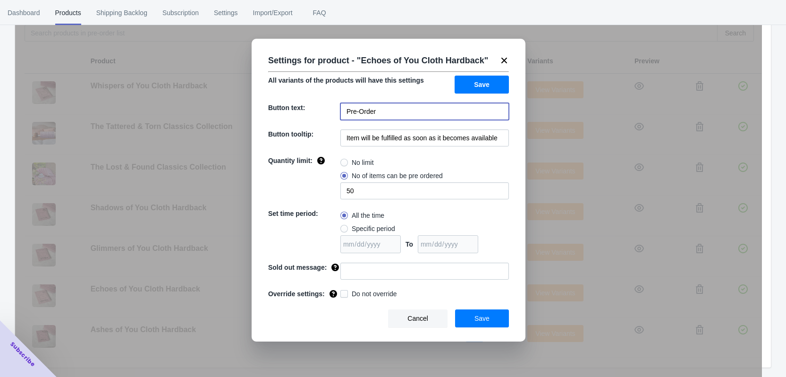
click at [384, 117] on input "Pre-Order" at bounding box center [424, 111] width 169 height 17
paste input "- Ships [DATE]"
type input "Pre-Order - Ships [DATE]"
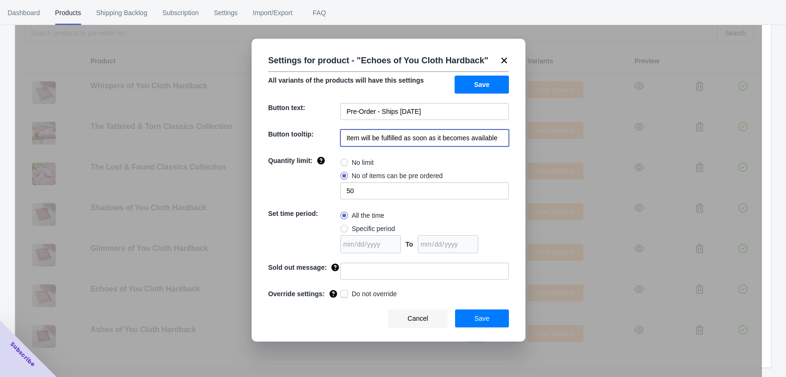
click at [406, 139] on input "Item will be fulfilled as soon as it becomes available" at bounding box center [424, 137] width 169 height 17
paste input "Shipping Begins Mid to Late February"
type input "Shipping Begins Mid to Late February"
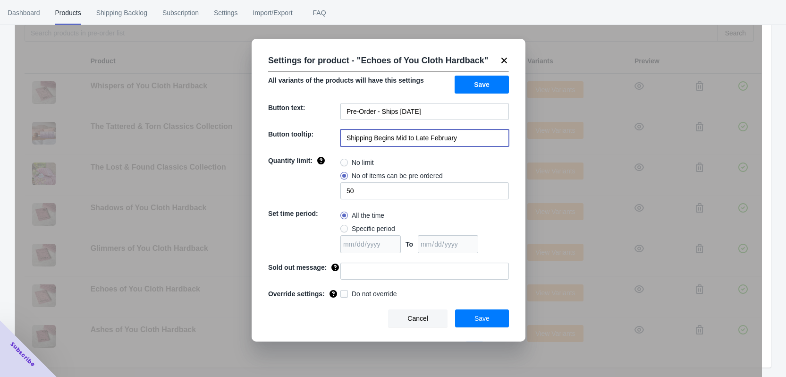
click at [345, 159] on span at bounding box center [344, 163] width 8 height 8
click at [343, 160] on input "No limit" at bounding box center [343, 160] width 0 height 0
radio input "true"
click at [497, 313] on button "Save" at bounding box center [482, 318] width 54 height 18
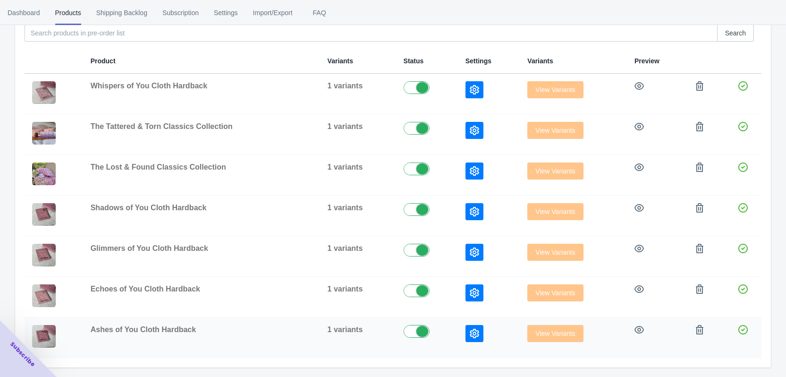
click at [470, 329] on icon "button" at bounding box center [474, 333] width 9 height 9
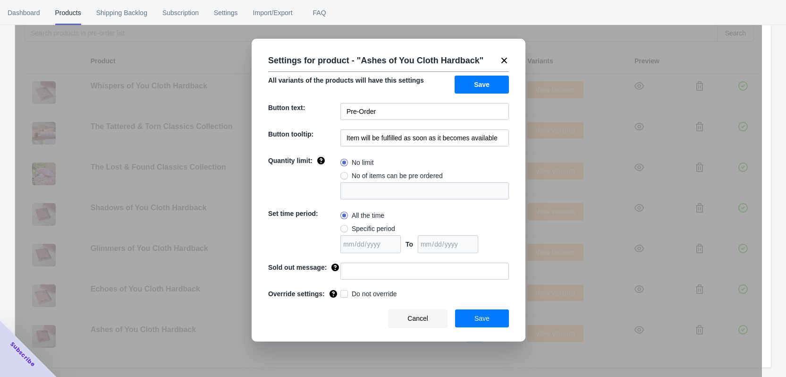
click at [376, 100] on div "Settings for product - " Ashes of You Cloth Hardback " All variants of the prod…" at bounding box center [389, 190] width 274 height 303
click at [379, 107] on input "Pre-Order" at bounding box center [424, 111] width 169 height 17
paste input "- Ships [DATE]"
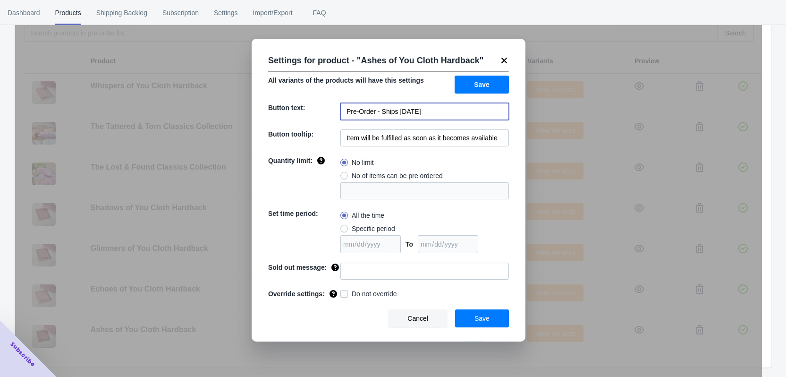
type input "Pre-Order - Ships [DATE]"
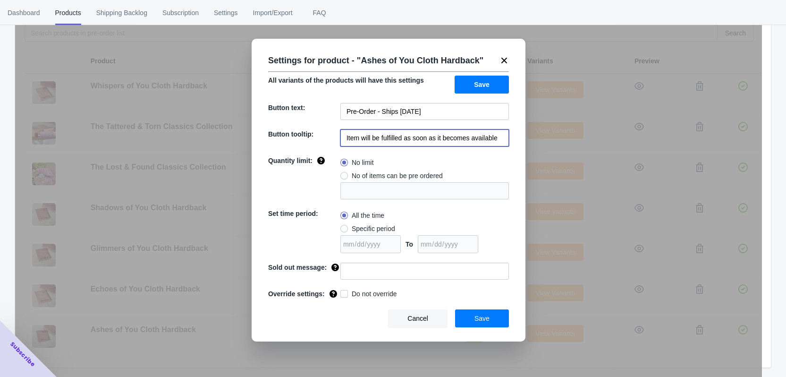
click at [455, 136] on input "Item will be fulfilled as soon as it becomes available" at bounding box center [424, 137] width 169 height 17
paste input "Shipping Begins Mid to Late February"
type input "Shipping Begins Mid to Late February"
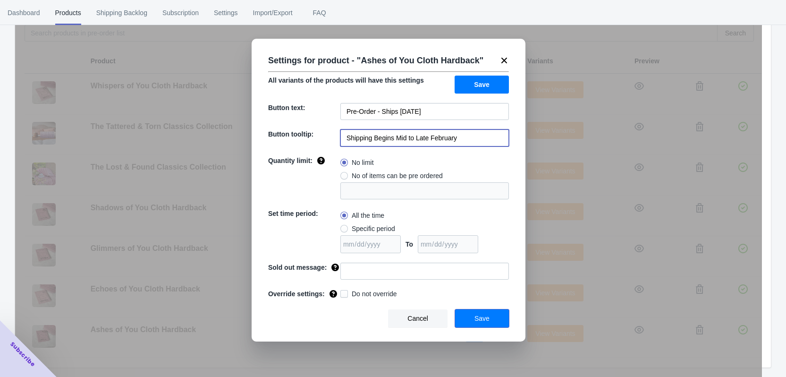
click at [488, 317] on span "Save" at bounding box center [481, 318] width 15 height 8
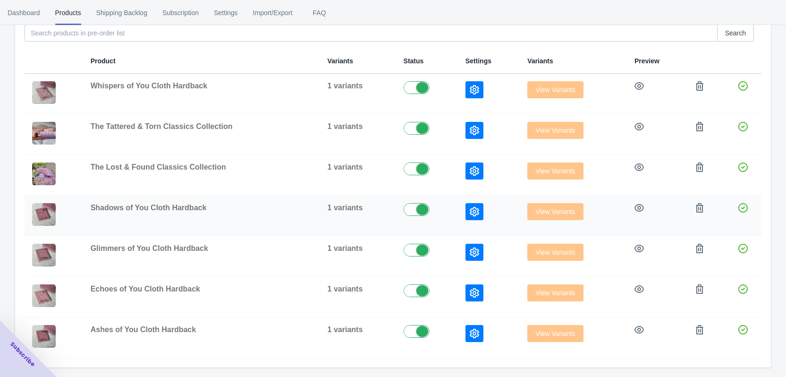
scroll to position [0, 0]
